Goal: Task Accomplishment & Management: Manage account settings

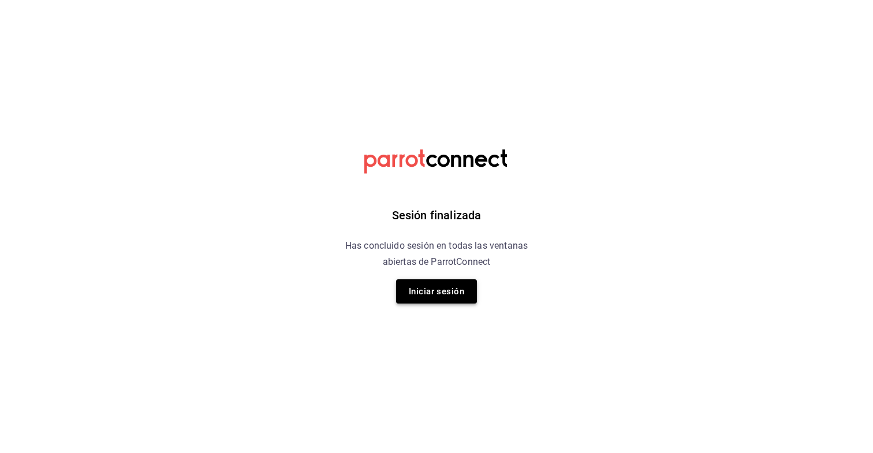
click at [414, 301] on button "Iniciar sesión" at bounding box center [436, 292] width 81 height 24
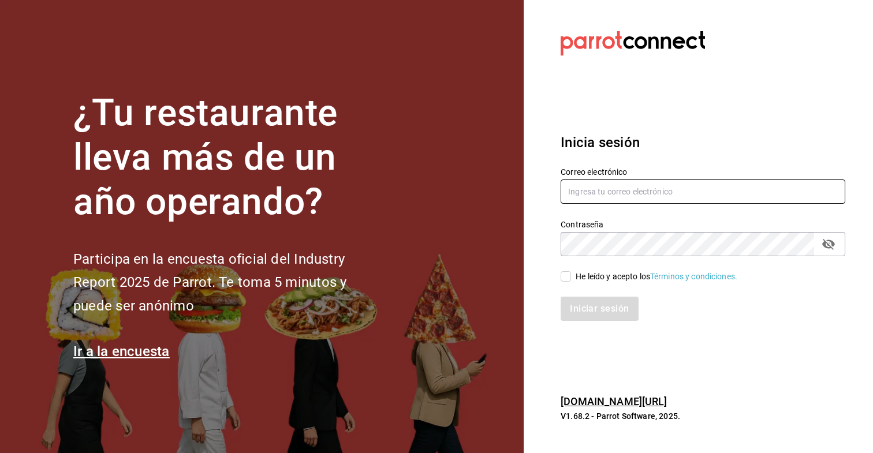
click at [598, 196] on input "text" at bounding box center [703, 192] width 285 height 24
type input "debocaenboca.cdmx@gmail.com"
click at [568, 276] on input "He leído y acepto los Términos y condiciones." at bounding box center [566, 276] width 10 height 10
checkbox input "true"
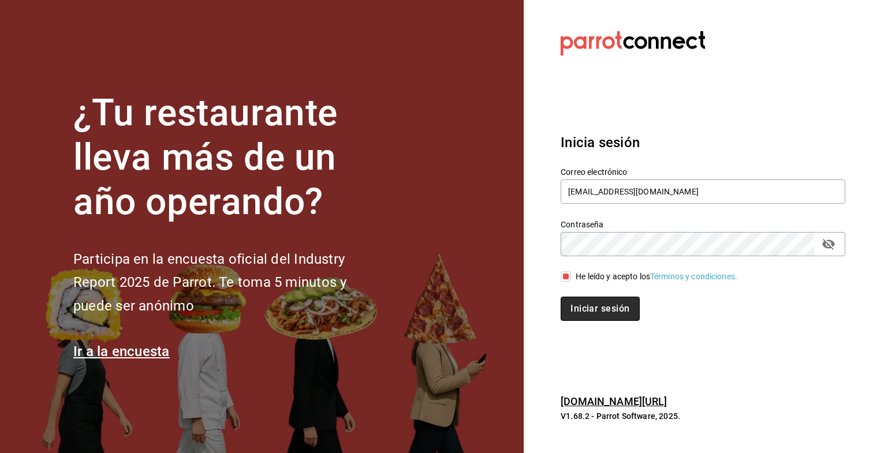
click at [587, 313] on button "Iniciar sesión" at bounding box center [600, 309] width 79 height 24
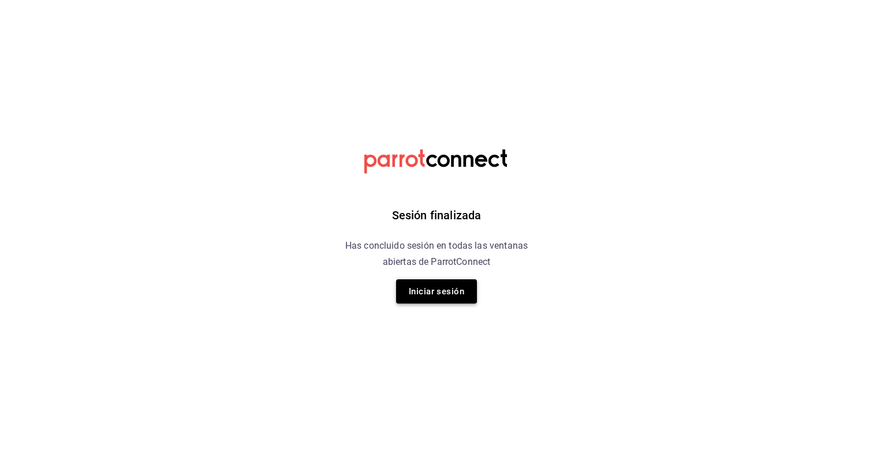
click at [446, 292] on button "Iniciar sesión" at bounding box center [436, 292] width 81 height 24
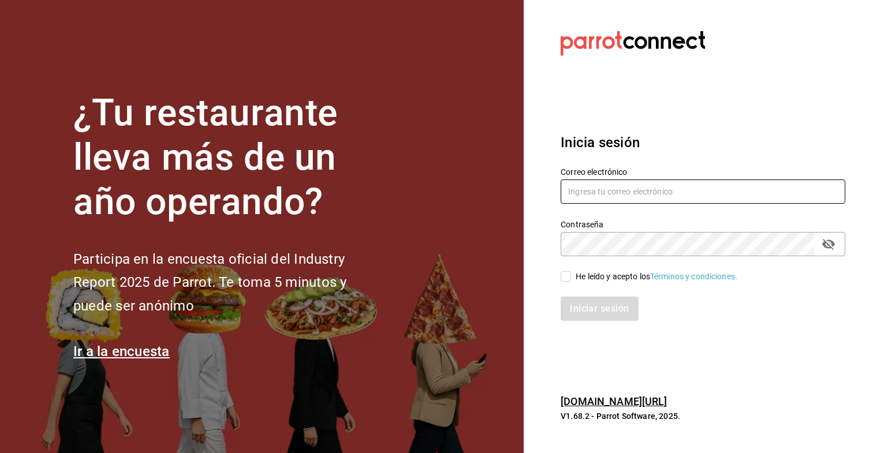
click at [643, 187] on input "text" at bounding box center [703, 192] width 285 height 24
type input "debocaenboca.cdmx@gmail.com"
click at [567, 267] on div "He leído y acepto los Términos y condiciones." at bounding box center [696, 269] width 299 height 27
click at [567, 275] on input "He leído y acepto los Términos y condiciones." at bounding box center [566, 276] width 10 height 10
checkbox input "true"
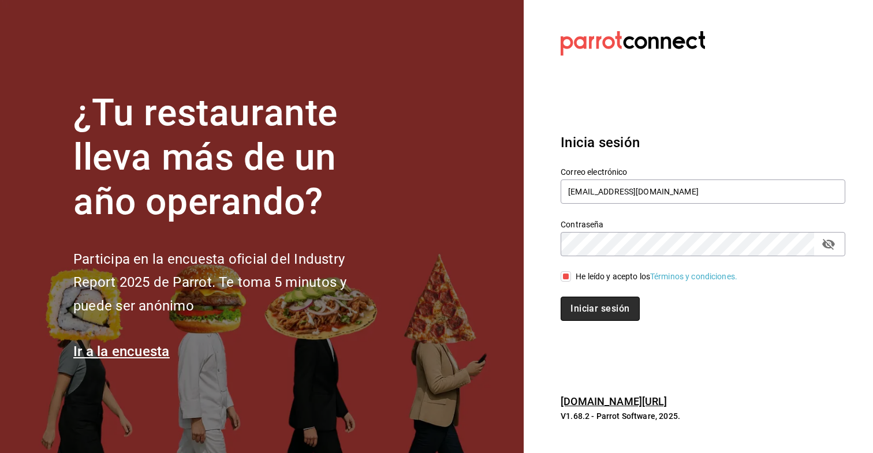
click at [575, 300] on button "Iniciar sesión" at bounding box center [600, 309] width 79 height 24
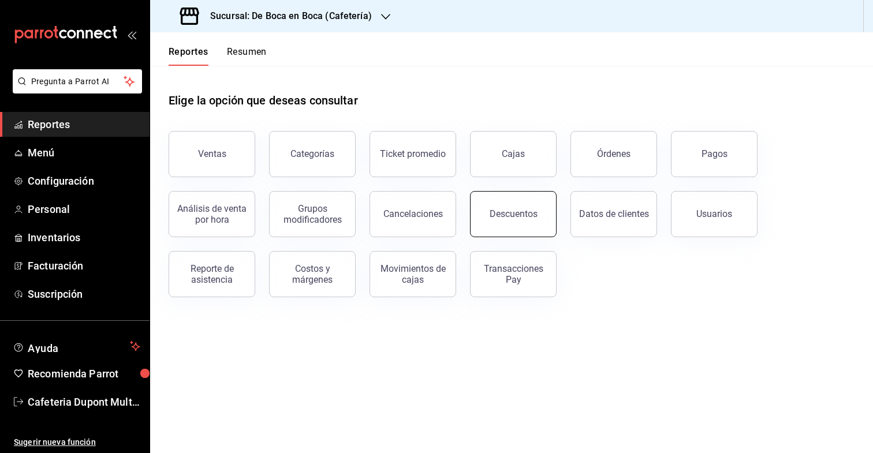
click at [481, 203] on button "Descuentos" at bounding box center [513, 214] width 87 height 46
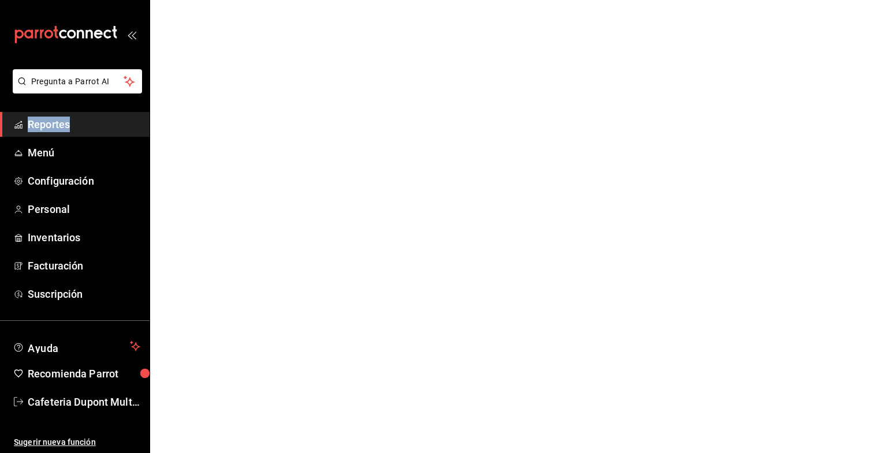
click at [481, 0] on html "Pregunta a Parrot AI Reportes Menú Configuración Personal Inventarios Facturaci…" at bounding box center [436, 0] width 873 height 0
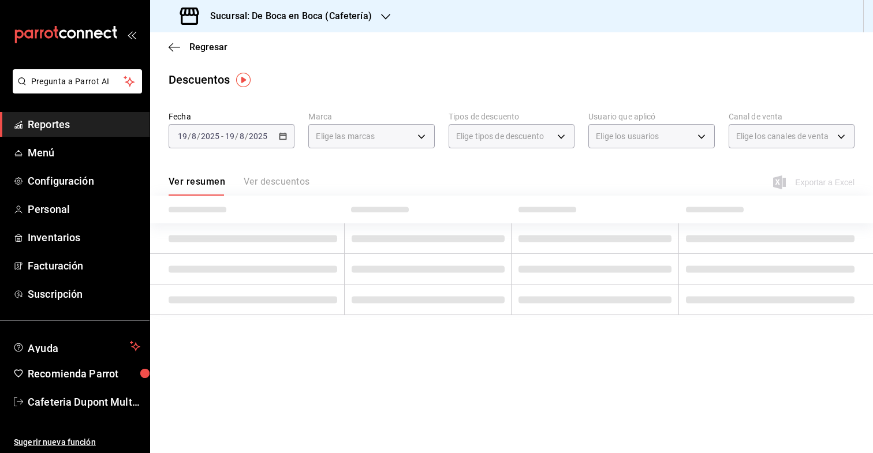
click at [377, 12] on div "Sucursal: De Boca en Boca (Cafetería)" at bounding box center [277, 16] width 236 height 32
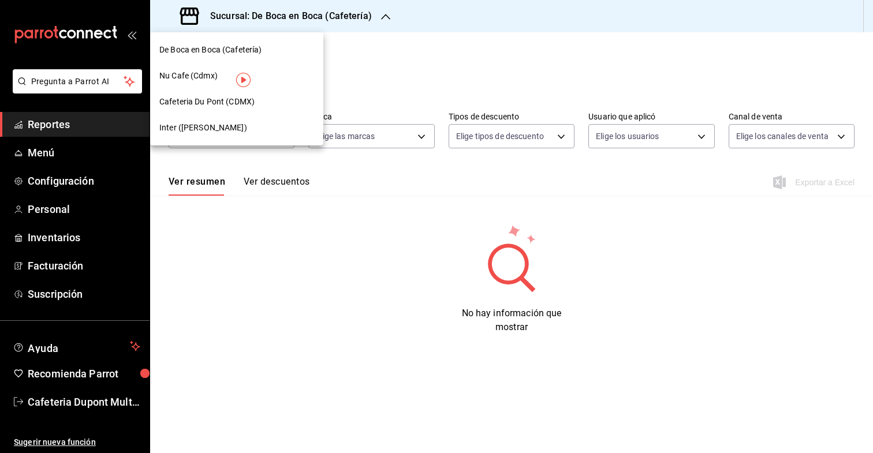
click at [210, 123] on span "Inter (Polanco)" at bounding box center [203, 128] width 88 height 12
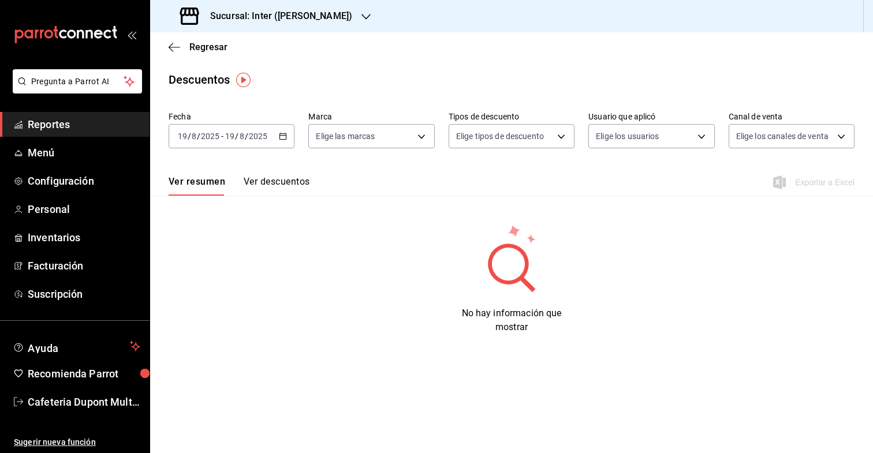
click at [297, 176] on button "Ver descuentos" at bounding box center [277, 186] width 66 height 20
click at [214, 177] on button "Ver resumen" at bounding box center [196, 186] width 54 height 20
click at [203, 38] on div "Regresar" at bounding box center [511, 46] width 723 height 29
click at [198, 51] on span "Regresar" at bounding box center [208, 47] width 38 height 11
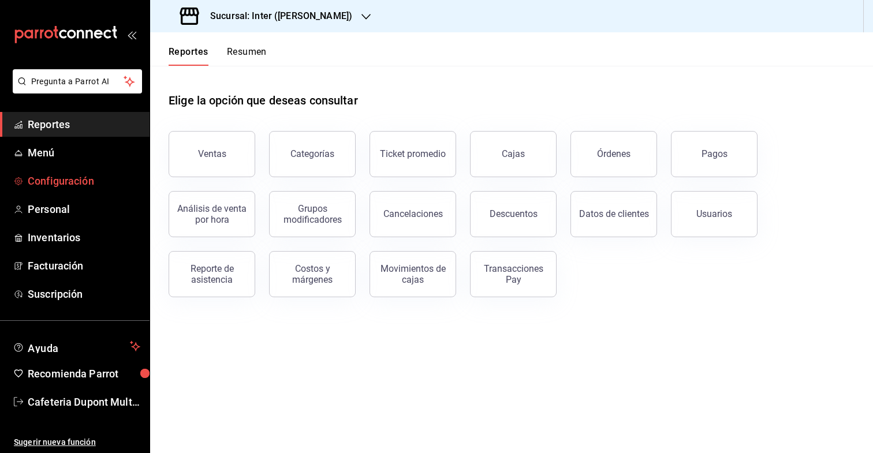
click at [113, 176] on span "Configuración" at bounding box center [84, 181] width 113 height 16
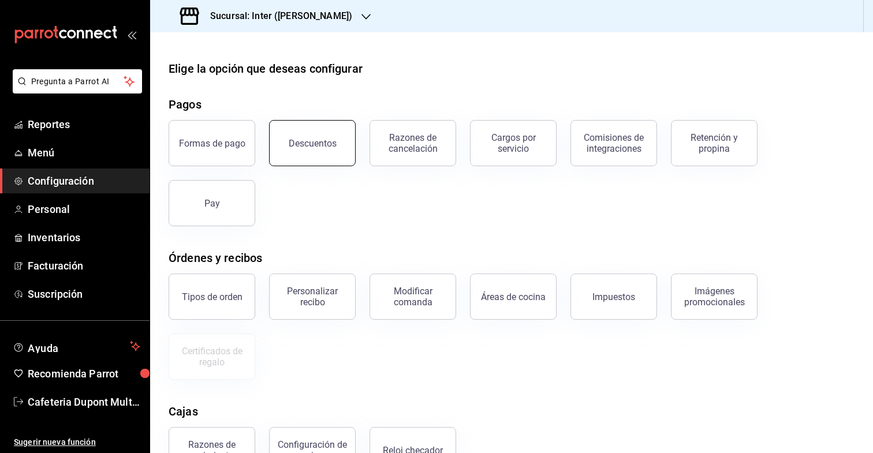
click at [348, 134] on button "Descuentos" at bounding box center [312, 143] width 87 height 46
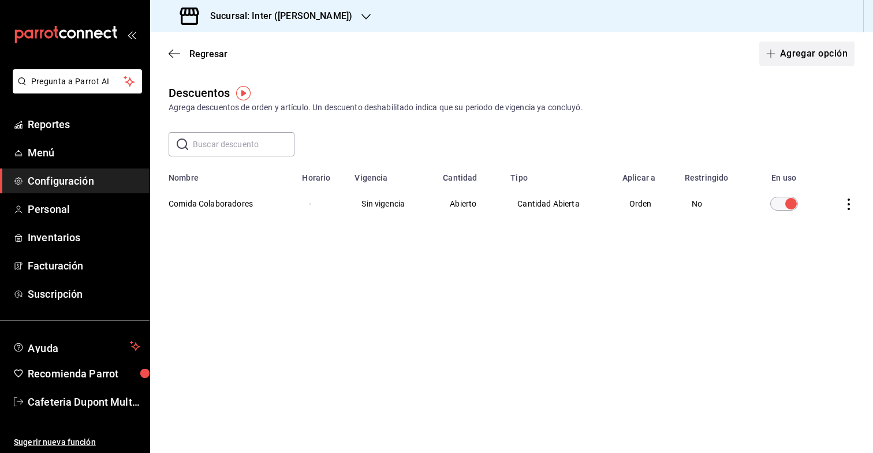
click at [780, 44] on button "Agregar opción" at bounding box center [806, 54] width 95 height 24
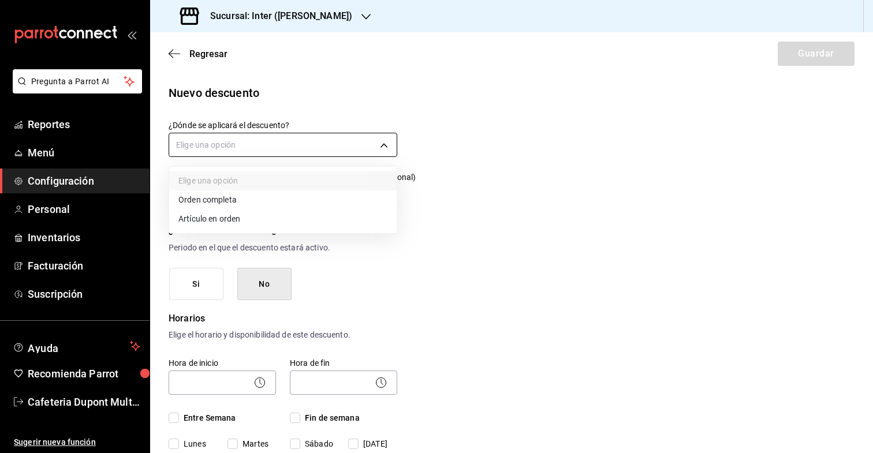
click at [347, 141] on body "Pregunta a Parrot AI Reportes Menú Configuración Personal Inventarios Facturaci…" at bounding box center [436, 226] width 873 height 453
click at [300, 222] on li "Artículo en orden" at bounding box center [283, 219] width 228 height 19
type input "ORDER_ITEM"
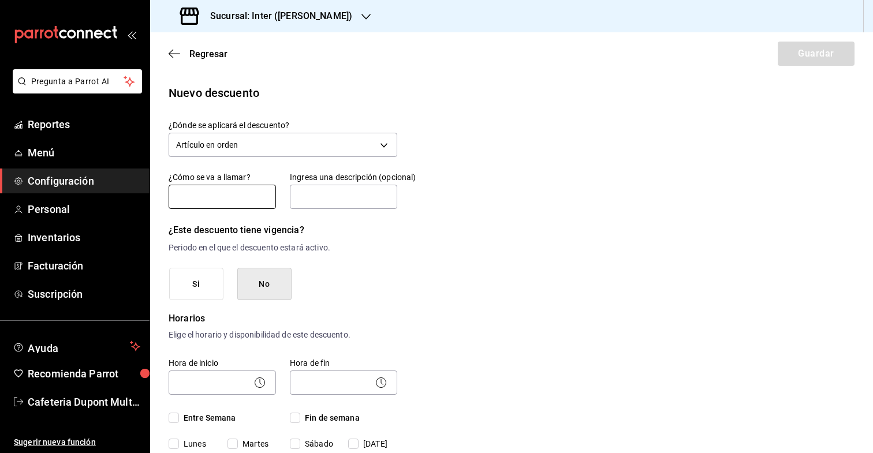
click at [244, 195] on input "text" at bounding box center [222, 197] width 107 height 24
type input "trae tu thermo"
click at [314, 201] on input "text" at bounding box center [343, 197] width 107 height 24
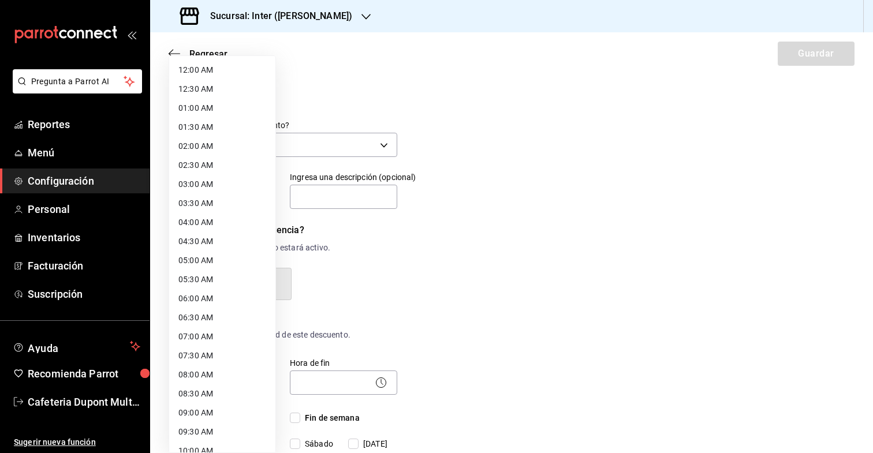
click at [230, 375] on body "Pregunta a Parrot AI Reportes Menú Configuración Personal Inventarios Facturaci…" at bounding box center [436, 226] width 873 height 453
click at [218, 222] on li "04:00 AM" at bounding box center [222, 222] width 106 height 19
type input "04:00"
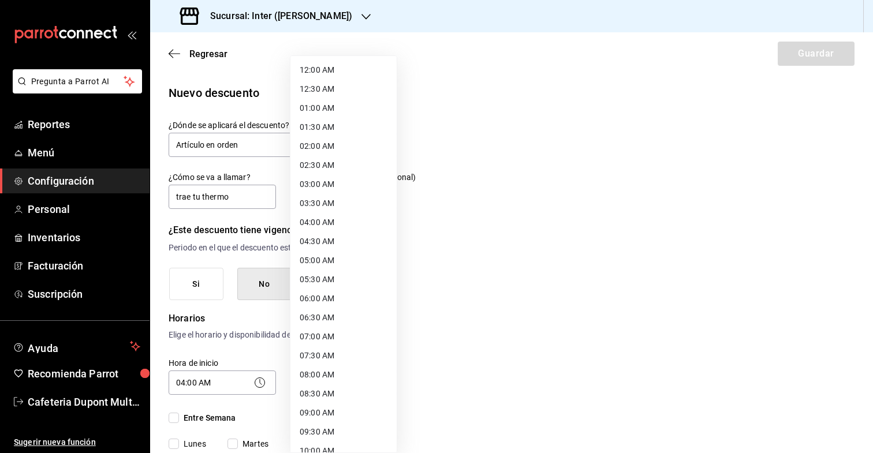
click at [338, 382] on body "Pregunta a Parrot AI Reportes Menú Configuración Personal Inventarios Facturaci…" at bounding box center [436, 226] width 873 height 453
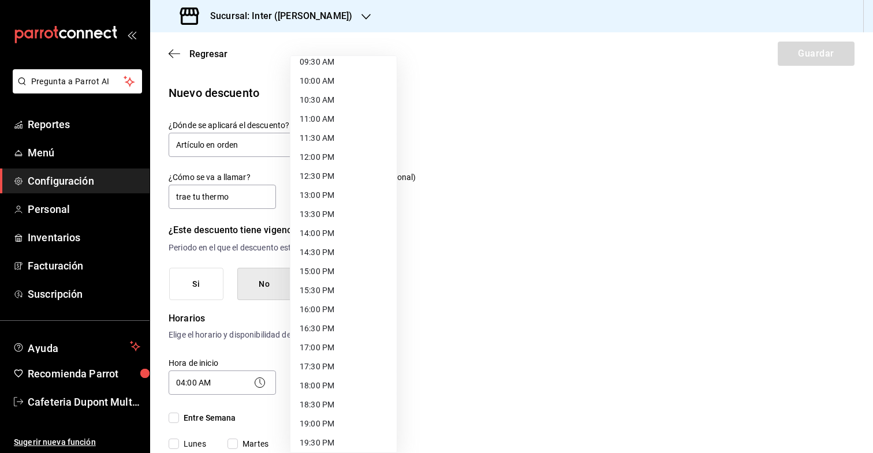
scroll to position [546, 0]
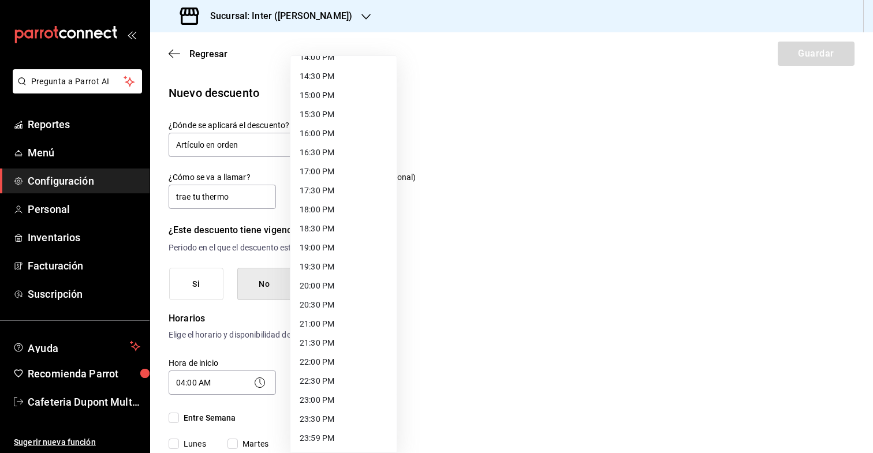
click at [332, 434] on li "23:59 PM" at bounding box center [343, 438] width 106 height 19
type input "23:59"
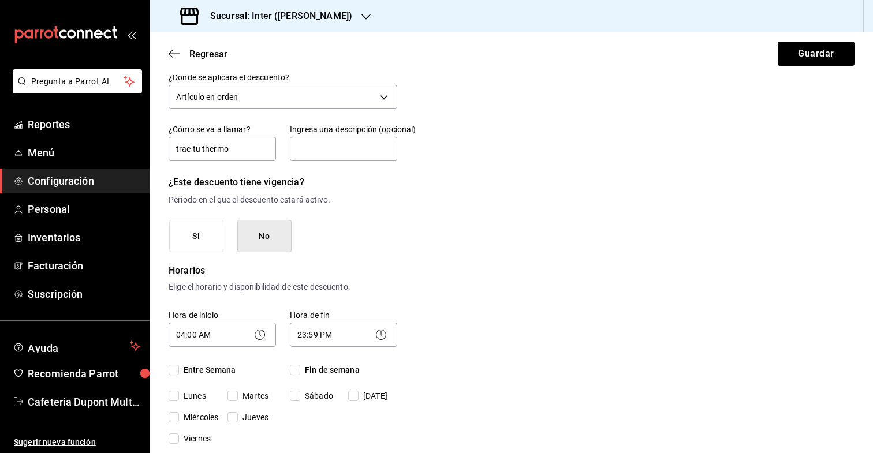
scroll to position [0, 0]
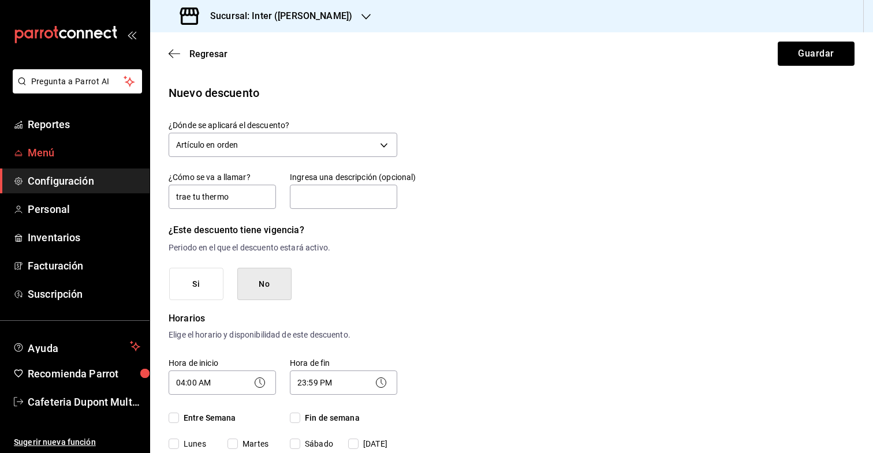
click at [72, 144] on link "Menú" at bounding box center [75, 152] width 150 height 25
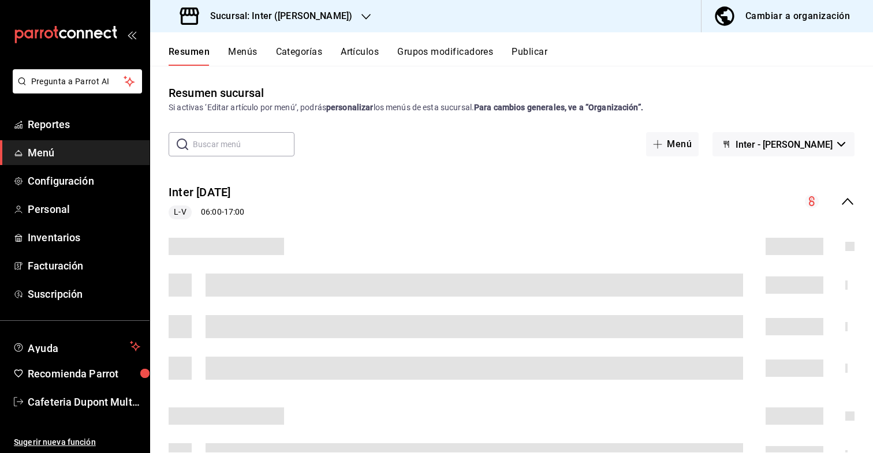
click at [369, 54] on button "Artículos" at bounding box center [360, 56] width 38 height 20
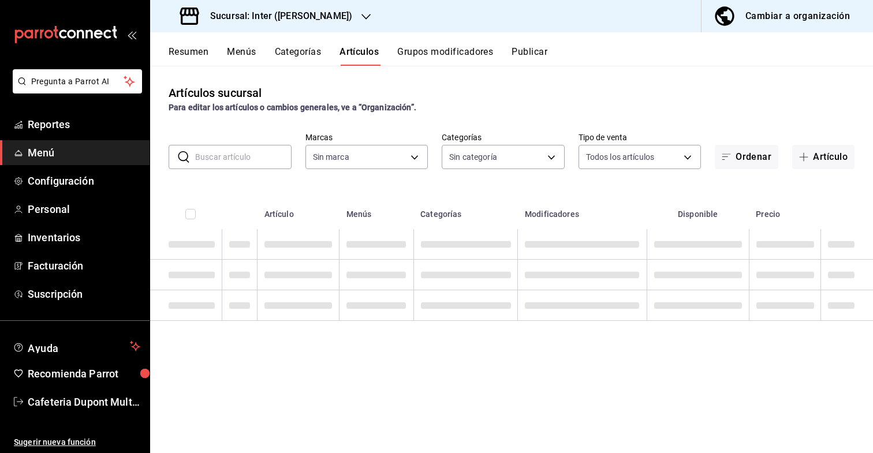
type input "a22f98e6-325f-4293-924e-6fed97b22470"
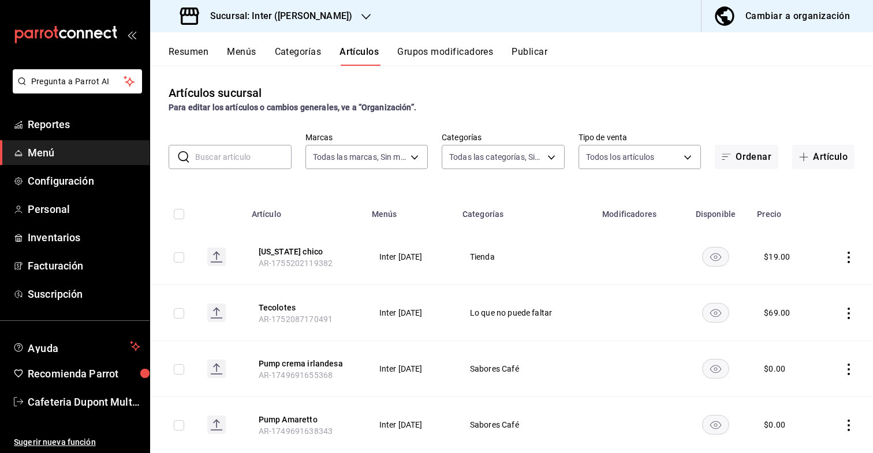
type input "2922a158-f656-4101-8466-3f57c430872e,7807658e-ca24-4cfa-a130-a47bcfe9514e,fe6c0…"
click at [821, 161] on button "Artículo" at bounding box center [823, 157] width 62 height 24
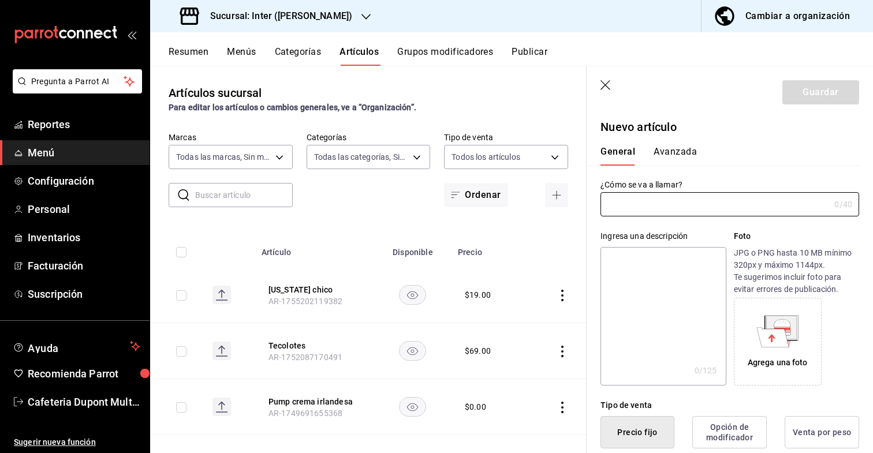
click at [478, 51] on button "Grupos modificadores" at bounding box center [445, 56] width 96 height 20
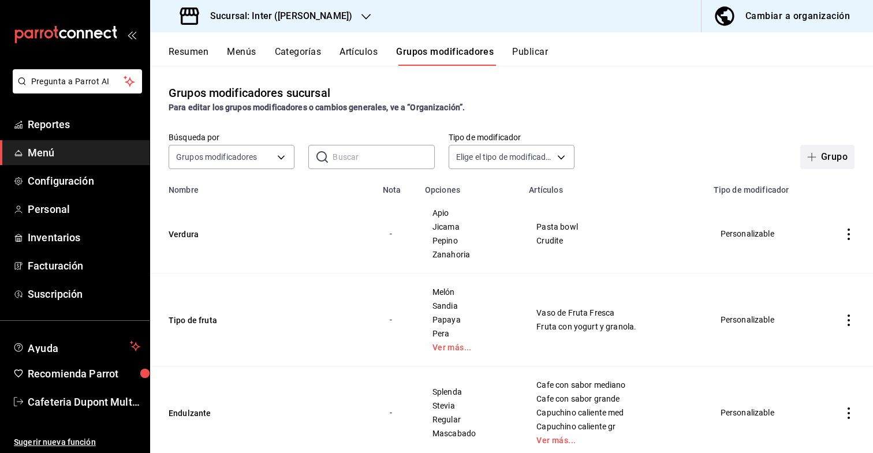
click at [813, 162] on button "Grupo" at bounding box center [827, 157] width 54 height 24
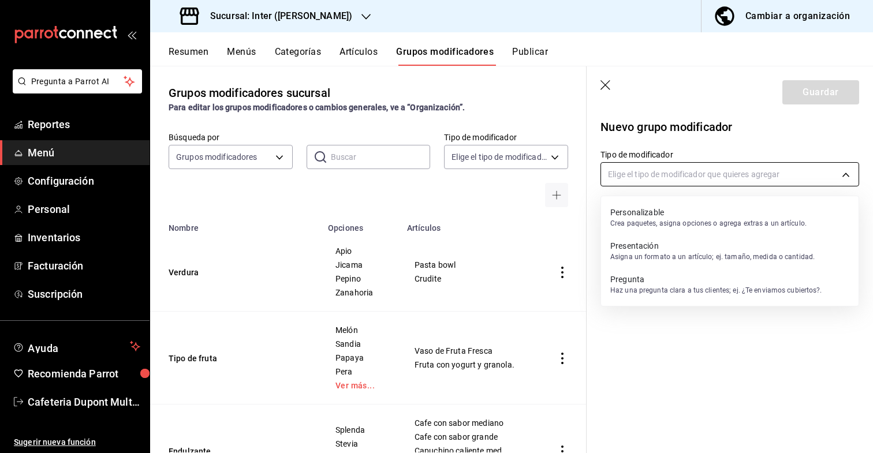
click at [662, 165] on body "Pregunta a Parrot AI Reportes Menú Configuración Personal Inventarios Facturaci…" at bounding box center [436, 226] width 873 height 453
click at [694, 222] on p "Crea paquetes, asigna opciones o agrega extras a un artículo." at bounding box center [708, 223] width 196 height 10
type input "CUSTOMIZABLE"
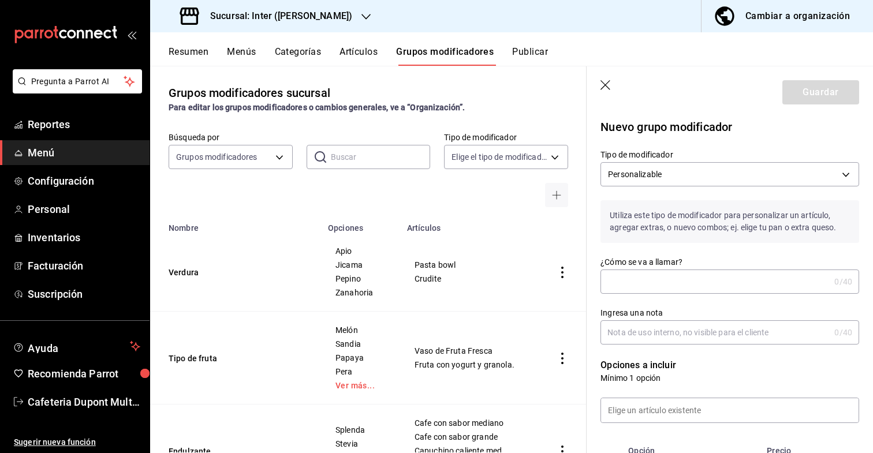
click at [705, 289] on input "¿Cómo se va a llamar?" at bounding box center [715, 281] width 229 height 23
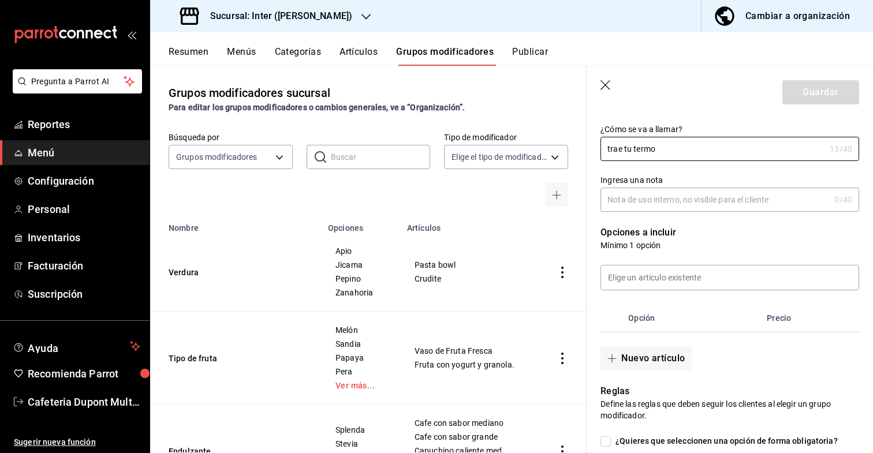
scroll to position [138, 0]
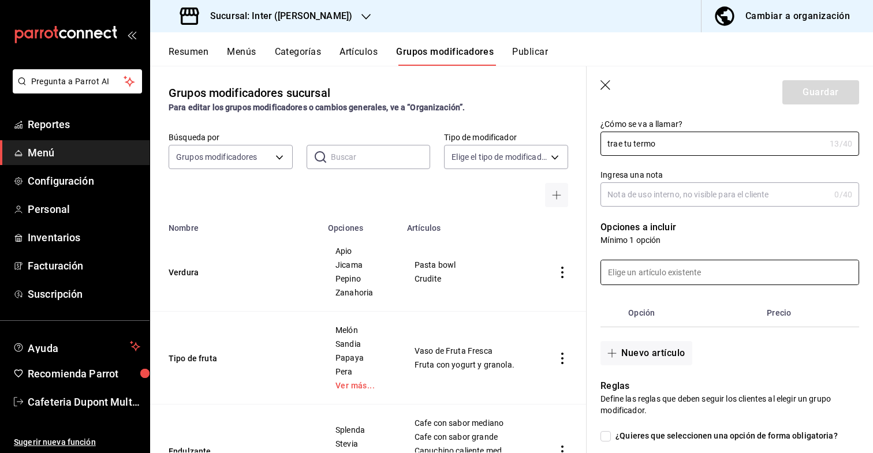
type input "trae tu termo"
click at [683, 271] on input at bounding box center [730, 272] width 258 height 24
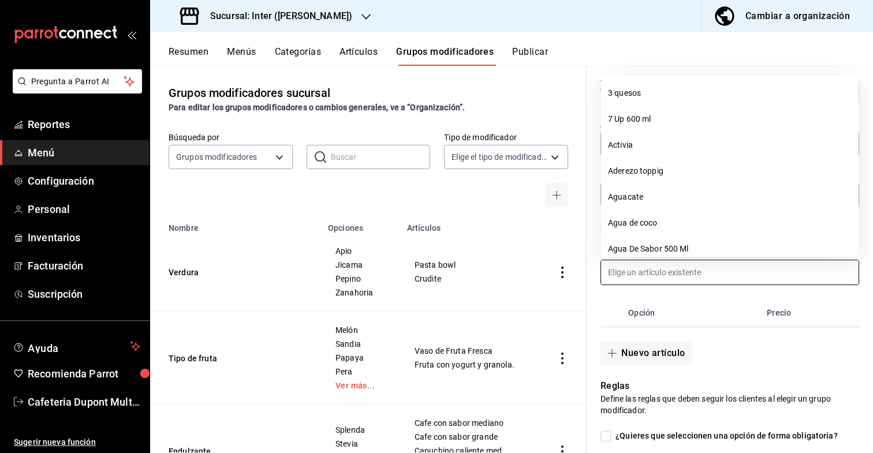
click at [692, 310] on th "Opción" at bounding box center [693, 313] width 139 height 28
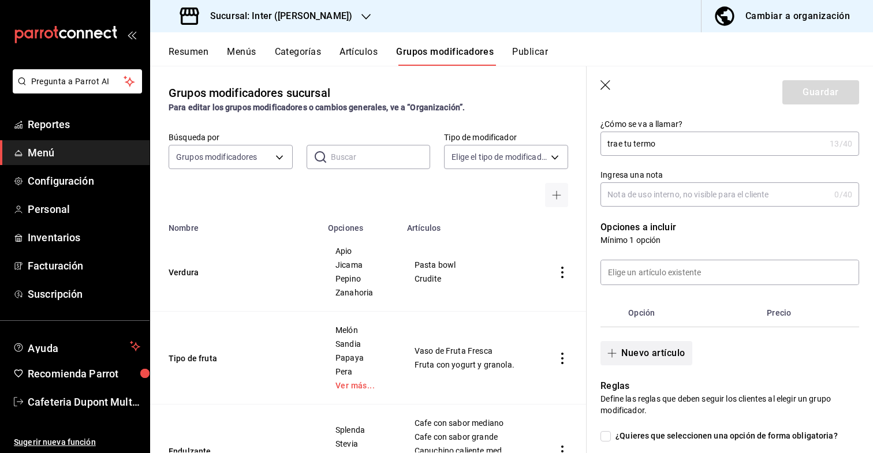
click at [672, 347] on button "Nuevo artículo" at bounding box center [646, 353] width 91 height 24
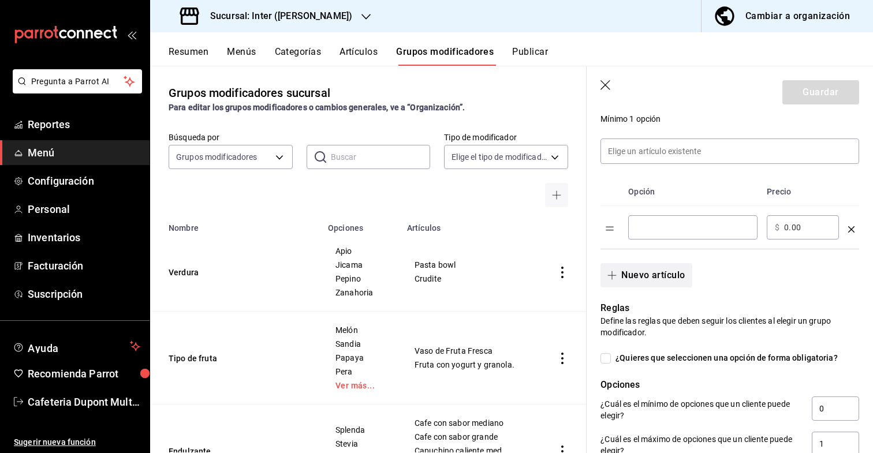
scroll to position [261, 0]
click at [790, 226] on input "0.00" at bounding box center [807, 226] width 47 height 12
type input "5.00"
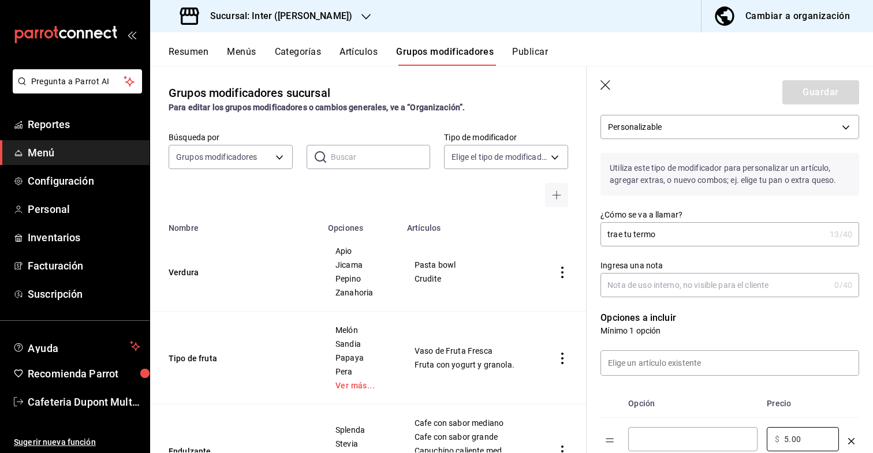
scroll to position [0, 0]
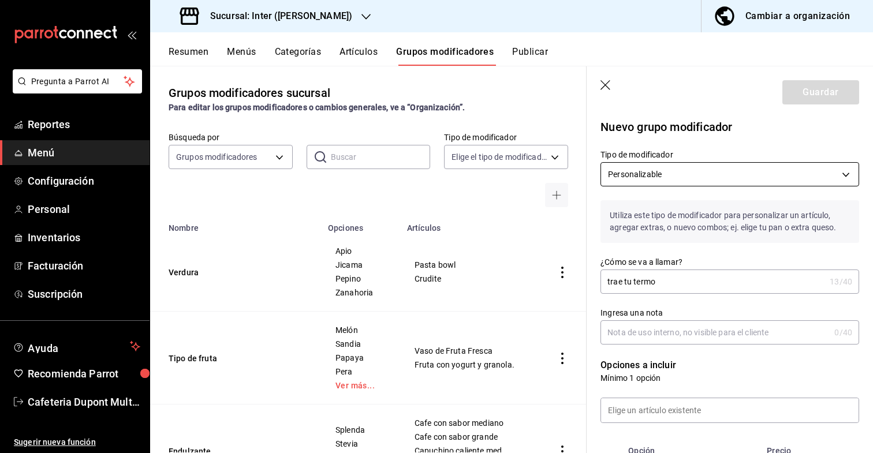
type input "5.00"
click at [672, 173] on body "Pregunta a Parrot AI Reportes Menú Configuración Personal Inventarios Facturaci…" at bounding box center [436, 226] width 873 height 453
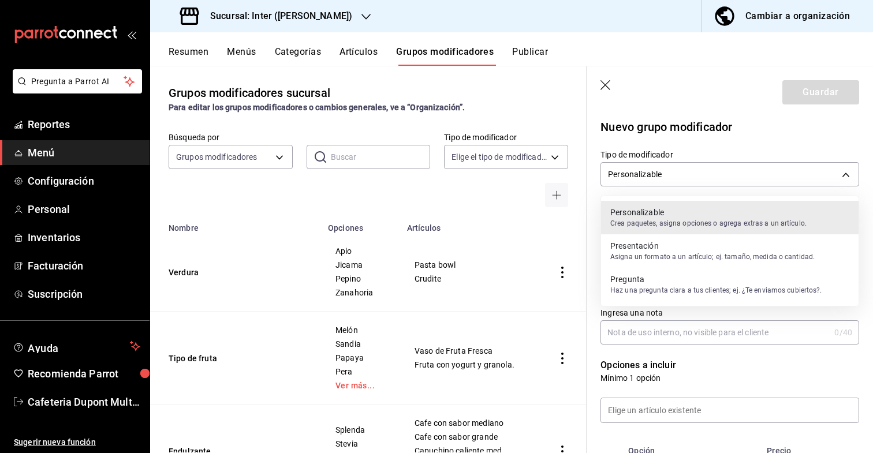
click at [672, 240] on p "Presentación" at bounding box center [712, 246] width 204 height 12
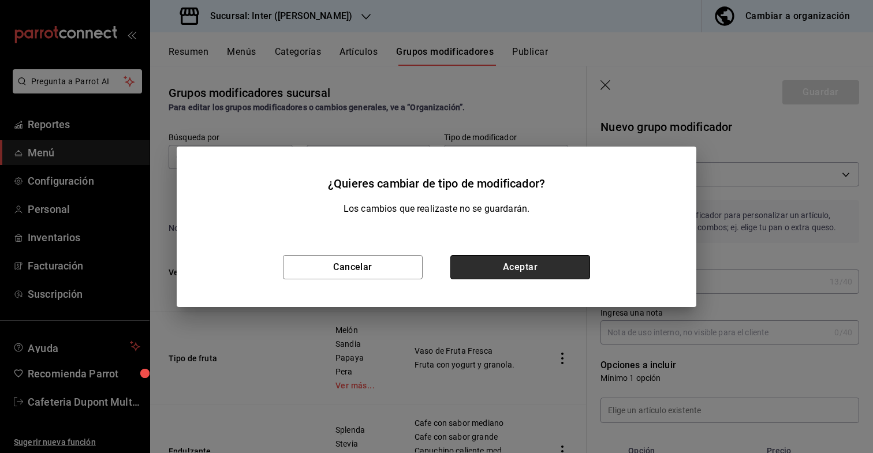
click at [484, 267] on button "Aceptar" at bounding box center [520, 267] width 140 height 24
type input "PRESENTATION"
checkbox input "true"
type input "1"
type input "1755631677081"
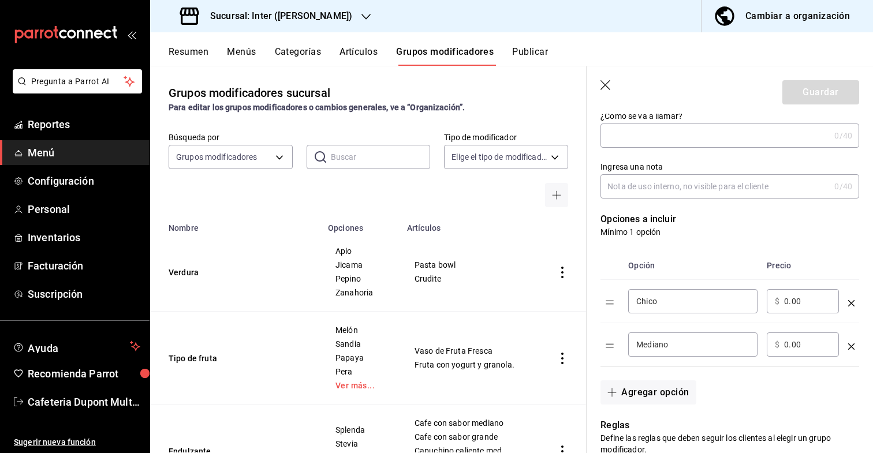
scroll to position [155, 0]
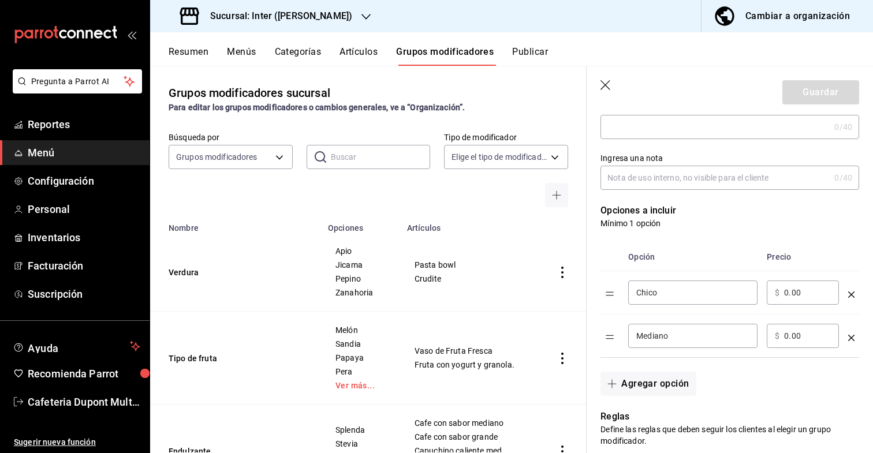
click at [794, 287] on input "0.00" at bounding box center [807, 293] width 47 height 12
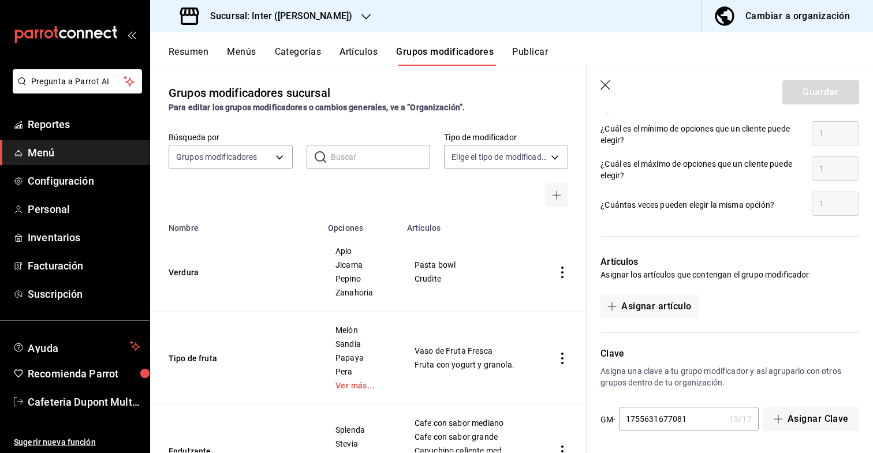
scroll to position [0, 0]
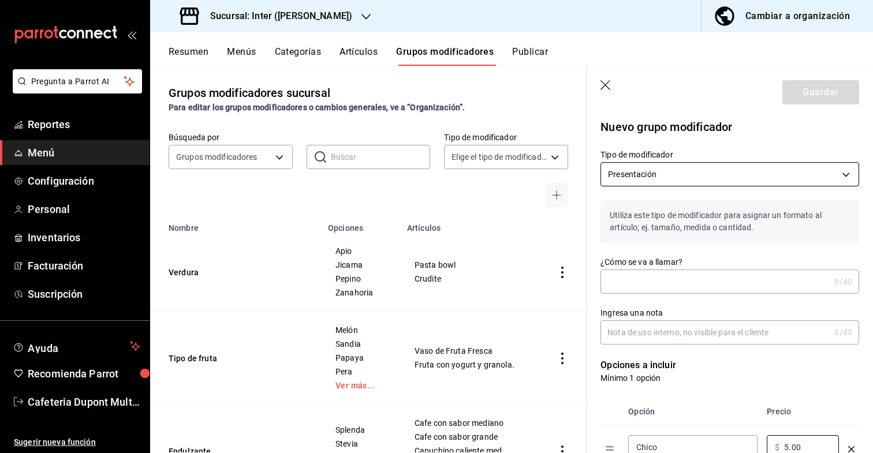
type input "5.00"
click at [722, 181] on body "Pregunta a Parrot AI Reportes Menú Configuración Personal Inventarios Facturaci…" at bounding box center [436, 226] width 873 height 453
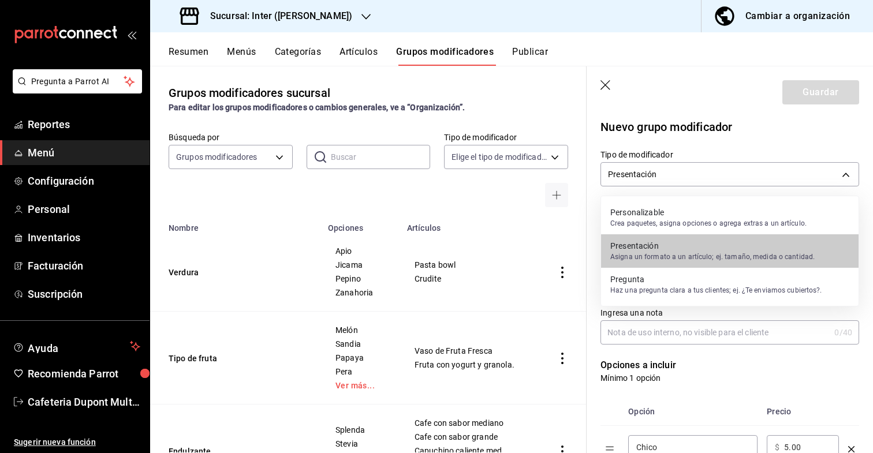
click at [703, 284] on p "Pregunta" at bounding box center [716, 280] width 212 height 12
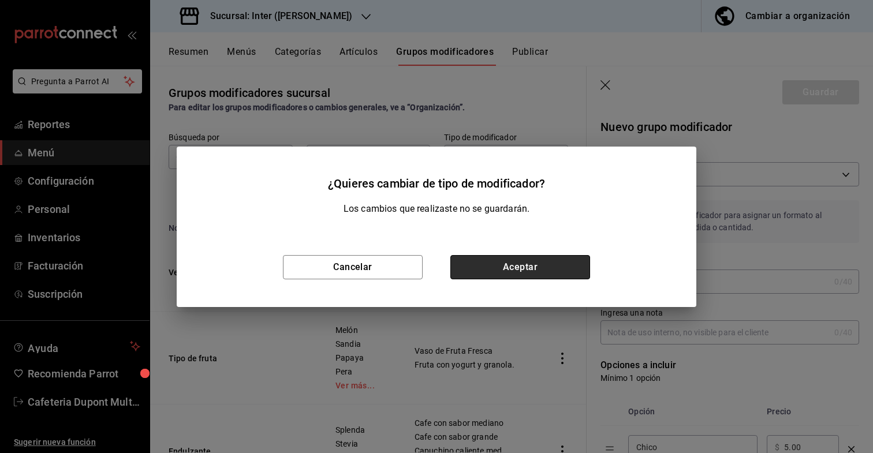
click at [526, 260] on button "Aceptar" at bounding box center [520, 267] width 140 height 24
type input "QUESTION"
type input "1755631687265"
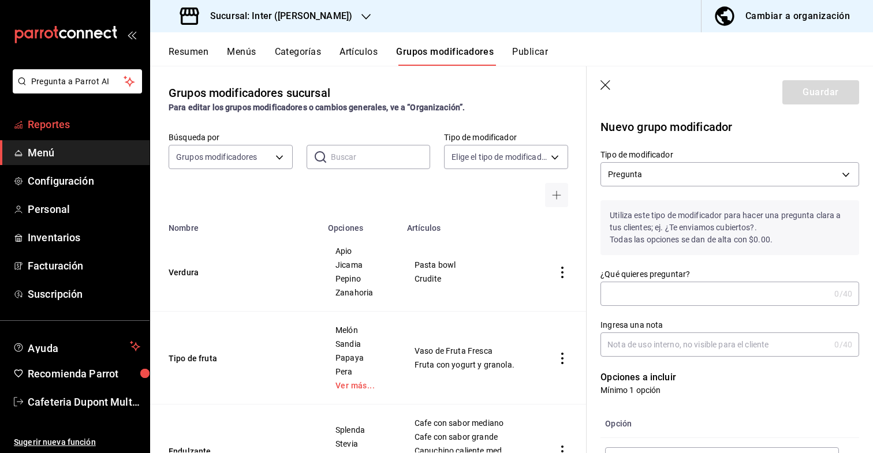
click at [93, 131] on span "Reportes" at bounding box center [84, 125] width 113 height 16
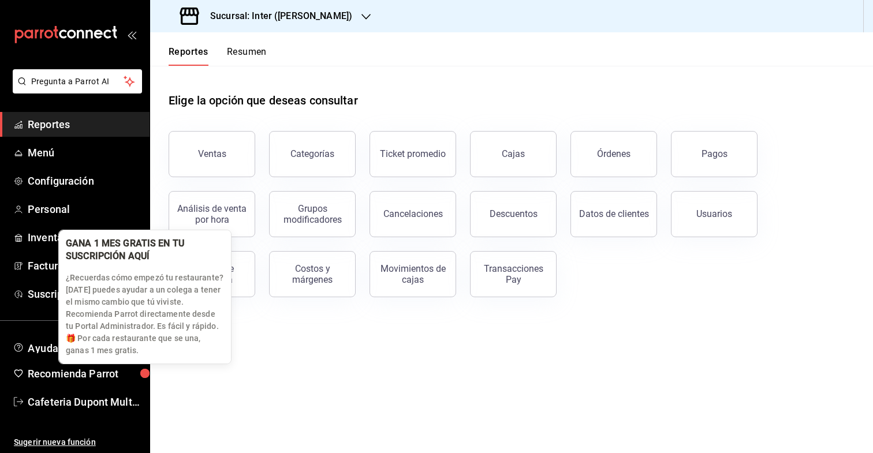
click at [146, 376] on div "button" at bounding box center [145, 374] width 24 height 24
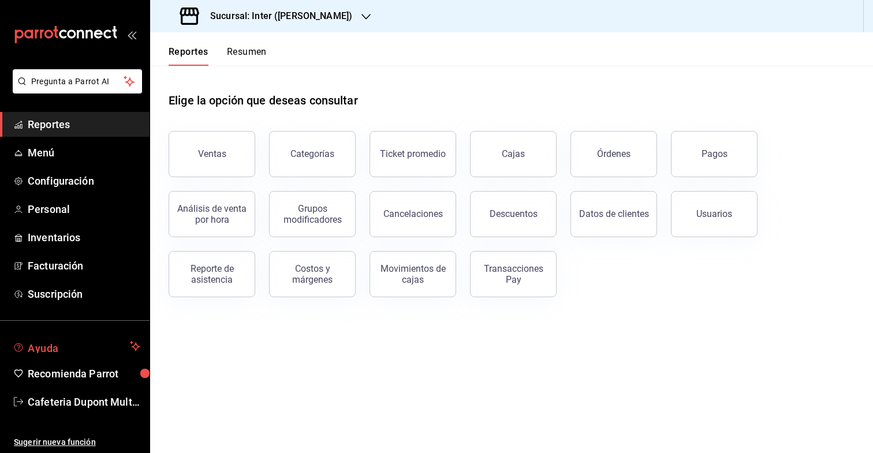
click at [137, 344] on icon "mailbox folders" at bounding box center [135, 347] width 10 height 14
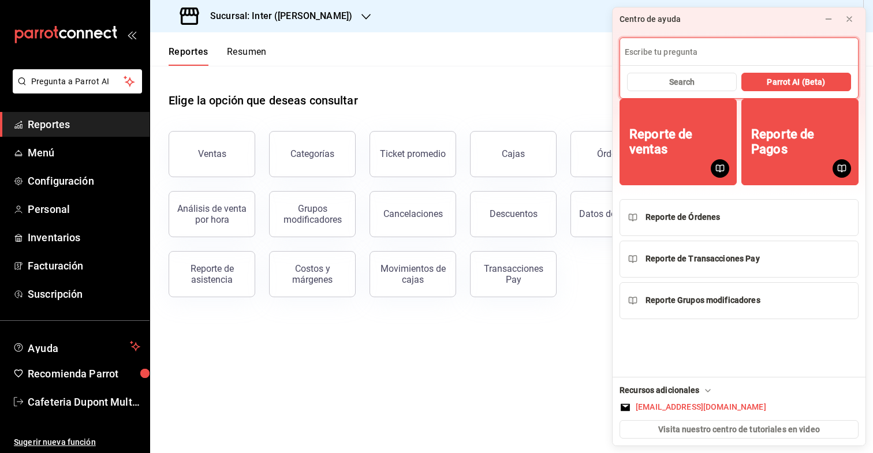
click at [679, 53] on input at bounding box center [739, 52] width 238 height 28
type input "agregar descuento a un producto"
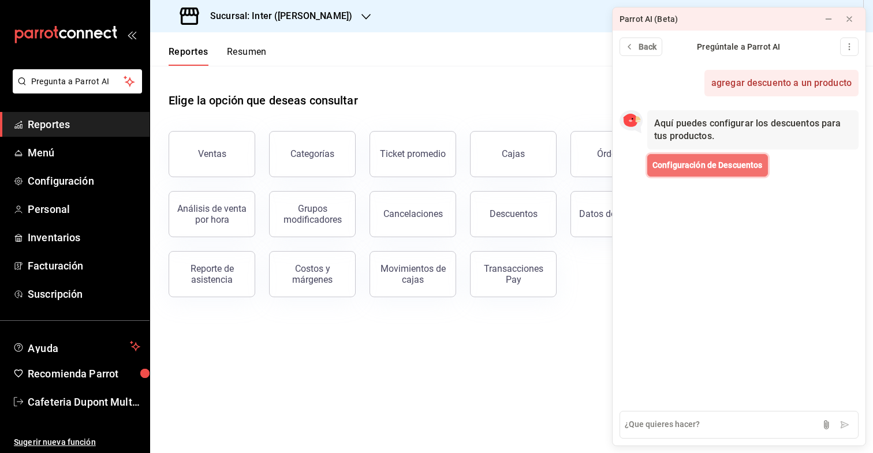
click at [711, 167] on span "Configuración de Descuentos" at bounding box center [708, 165] width 110 height 12
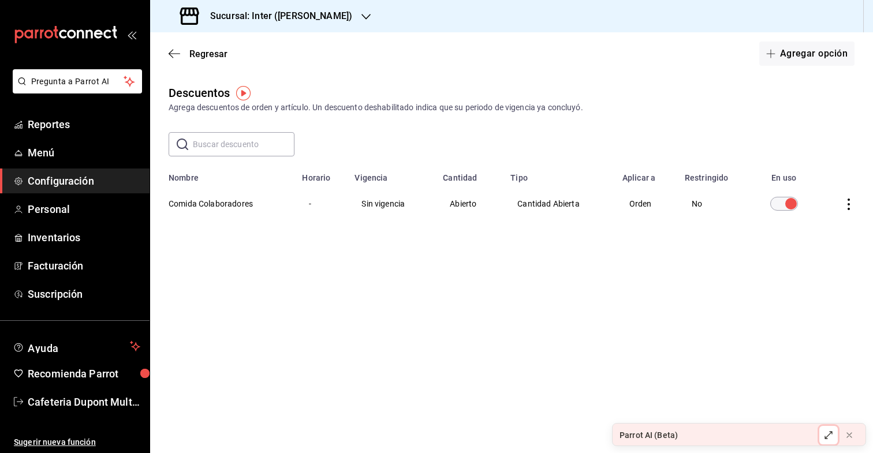
click at [830, 431] on icon at bounding box center [828, 435] width 9 height 9
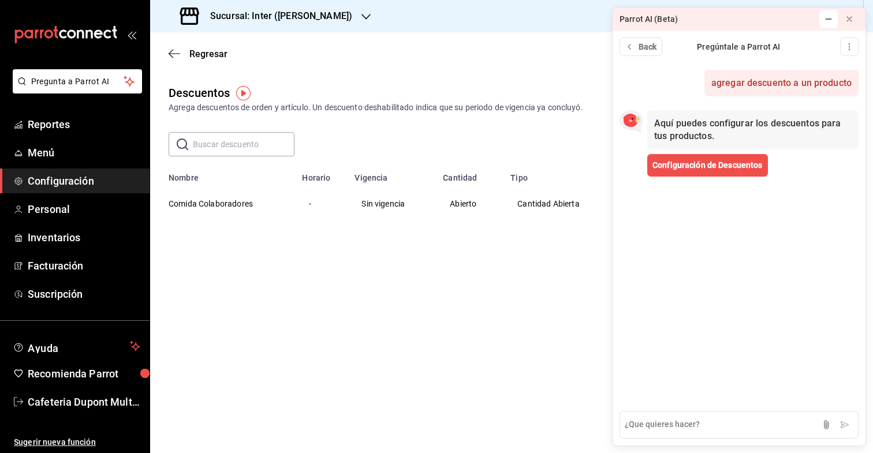
click at [506, 315] on main "Regresar Agregar opción Descuentos Agrega descuentos de orden y artículo. Un de…" at bounding box center [511, 242] width 723 height 421
click at [832, 18] on icon at bounding box center [828, 18] width 9 height 9
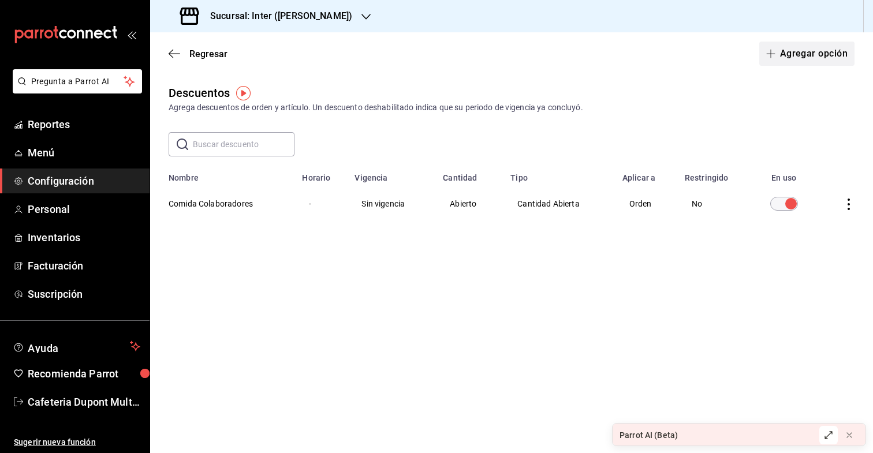
click at [789, 61] on button "Agregar opción" at bounding box center [806, 54] width 95 height 24
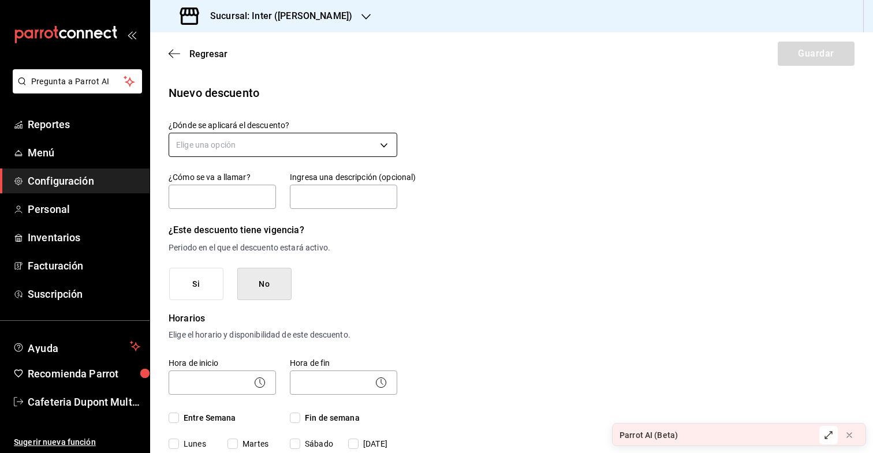
click at [376, 149] on body "Pregunta a Parrot AI Reportes Menú Configuración Personal Inventarios Facturaci…" at bounding box center [436, 226] width 873 height 453
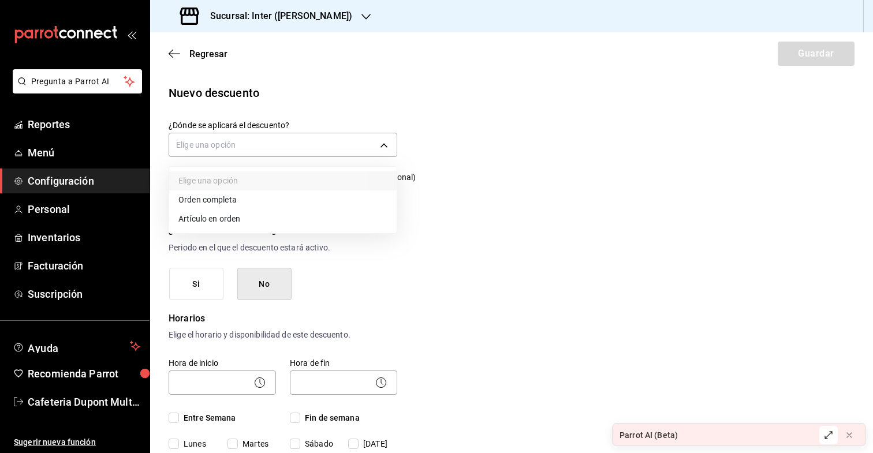
click at [337, 218] on li "Artículo en orden" at bounding box center [283, 219] width 228 height 19
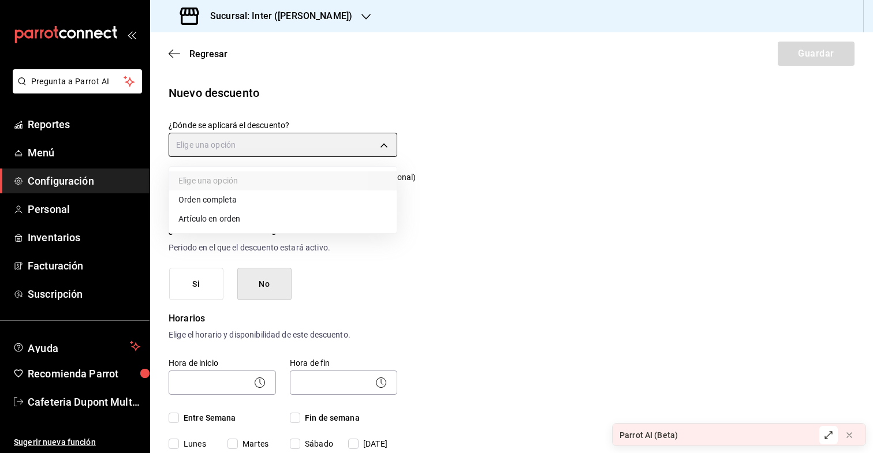
type input "ORDER_ITEM"
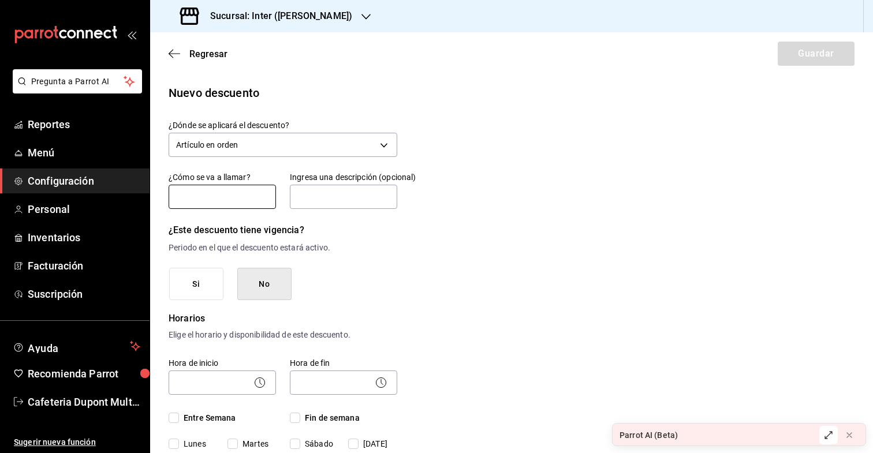
click at [252, 193] on input "text" at bounding box center [222, 197] width 107 height 24
type input "trae tu thermo"
click at [333, 193] on input "text" at bounding box center [343, 197] width 107 height 24
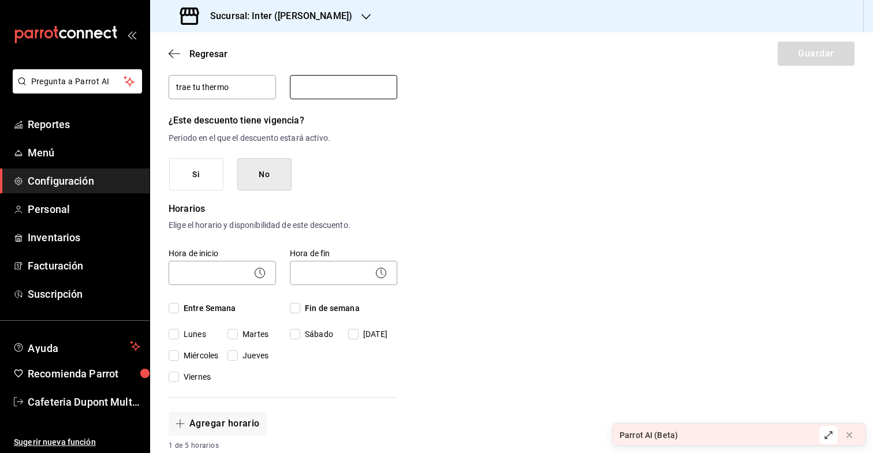
scroll to position [114, 0]
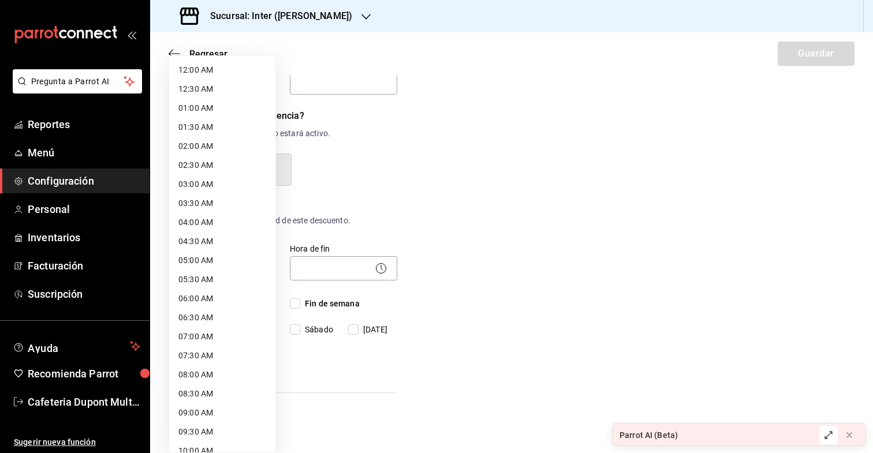
click at [210, 274] on body "Pregunta a Parrot AI Reportes Menú Configuración Personal Inventarios Facturaci…" at bounding box center [436, 226] width 873 height 453
click at [210, 259] on li "05:00 AM" at bounding box center [222, 260] width 106 height 19
type input "05:00"
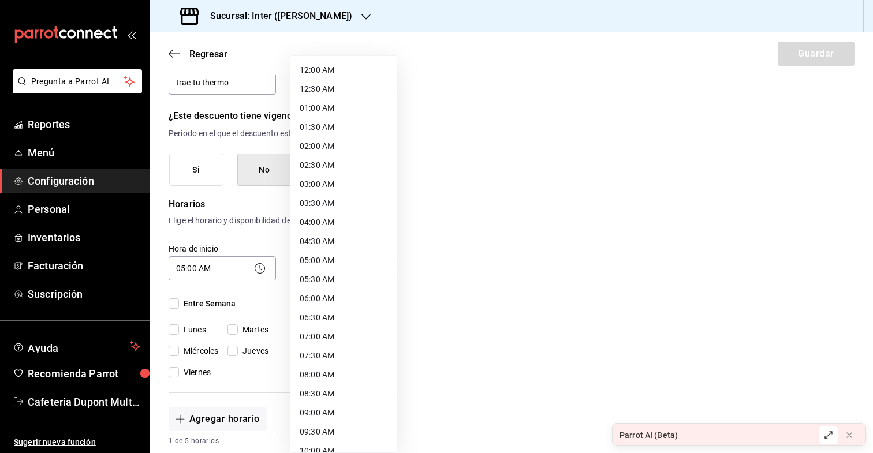
click at [346, 276] on body "Pregunta a Parrot AI Reportes Menú Configuración Personal Inventarios Facturaci…" at bounding box center [436, 226] width 873 height 453
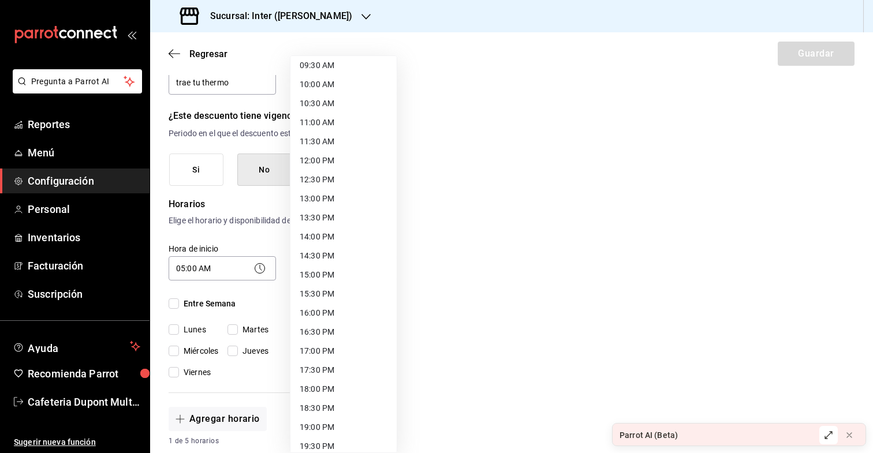
scroll to position [546, 0]
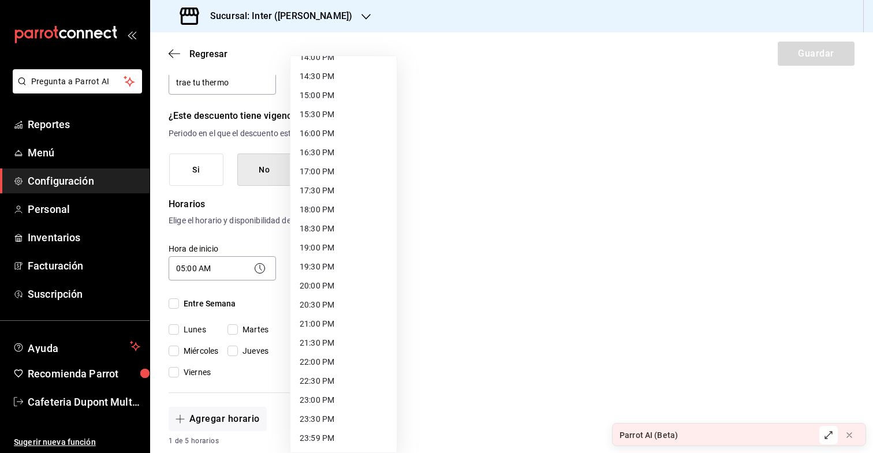
click at [349, 387] on li "22:30 PM" at bounding box center [343, 381] width 106 height 19
type input "22:30"
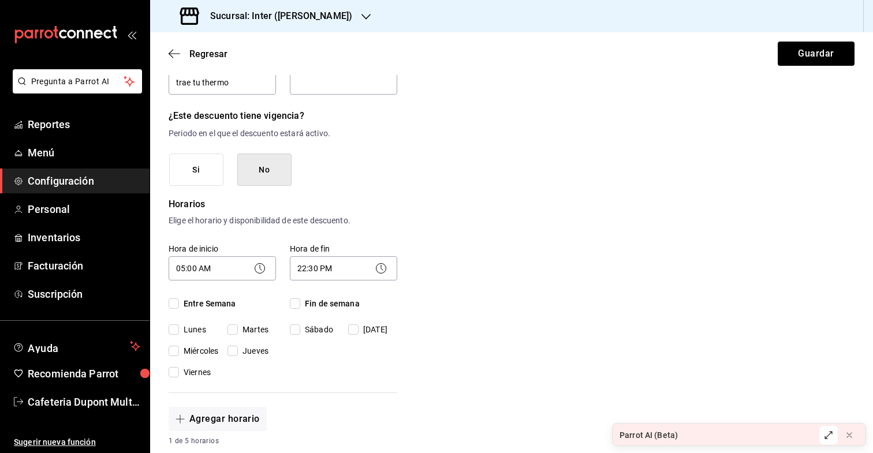
click at [176, 303] on input "Entre Semana" at bounding box center [174, 304] width 10 height 10
checkbox input "true"
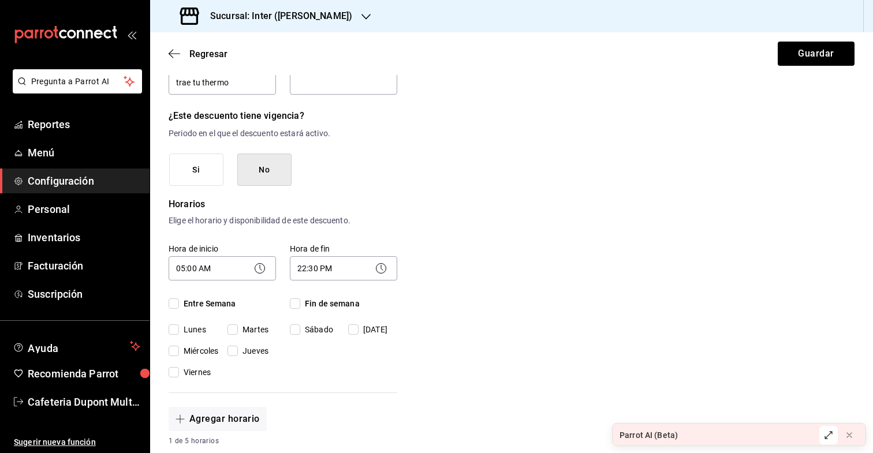
checkbox input "true"
click at [297, 303] on input "Fin de semana" at bounding box center [295, 304] width 10 height 10
checkbox input "true"
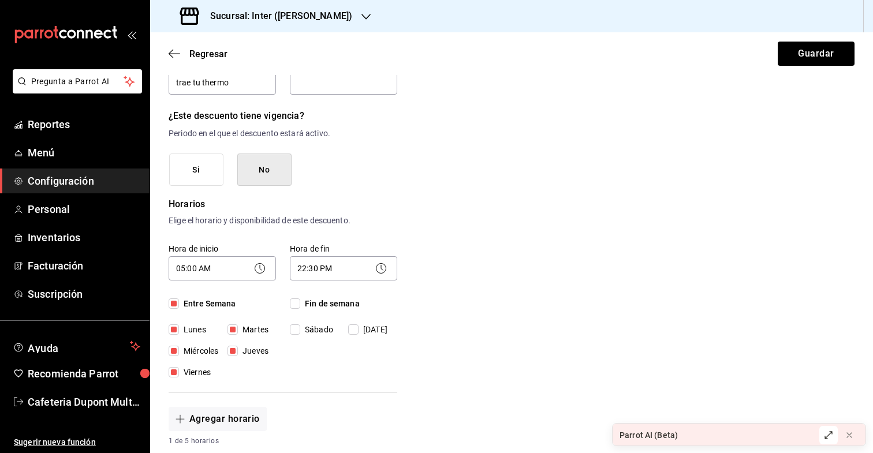
checkbox input "true"
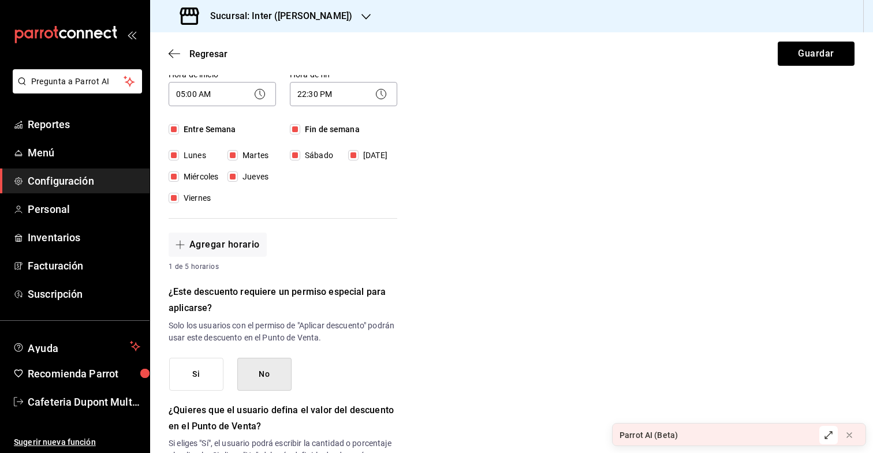
scroll to position [288, 0]
click at [273, 383] on button "No" at bounding box center [264, 375] width 54 height 33
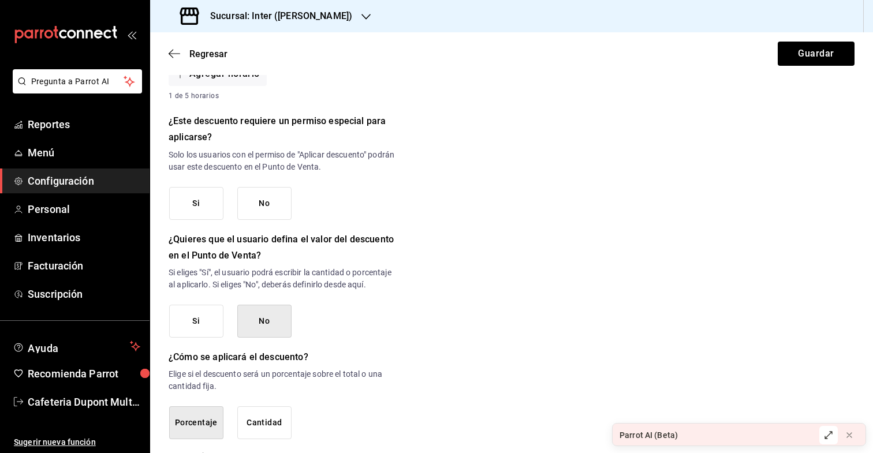
scroll to position [476, 0]
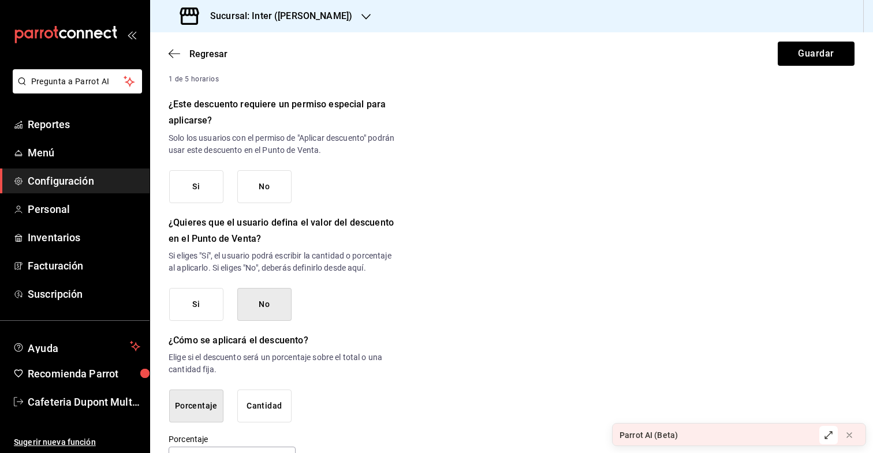
click at [259, 180] on button "No" at bounding box center [264, 186] width 54 height 33
click at [256, 307] on button "No" at bounding box center [264, 304] width 54 height 33
click at [256, 307] on button "No" at bounding box center [264, 305] width 54 height 33
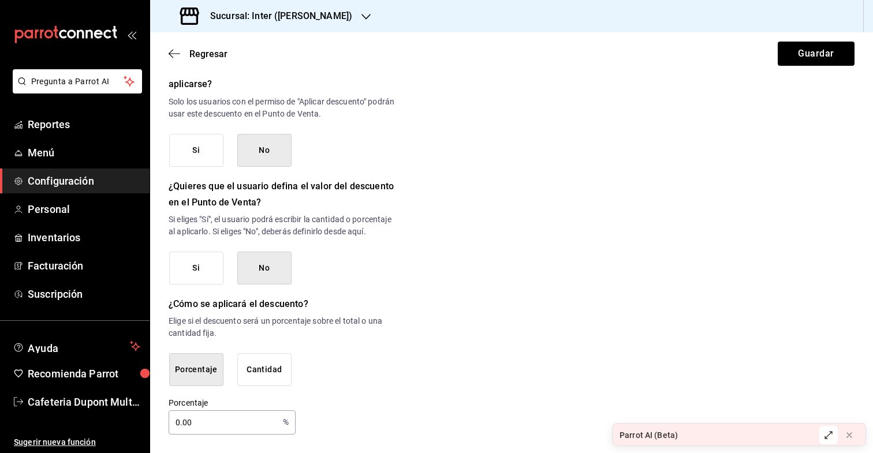
click at [265, 386] on div "¿Dónde se aplicará el descuento? Artículo en orden ORDER_ITEM ¿Cómo se va a lla…" at bounding box center [283, 21] width 229 height 828
click at [265, 381] on button "Cantidad" at bounding box center [264, 369] width 54 height 33
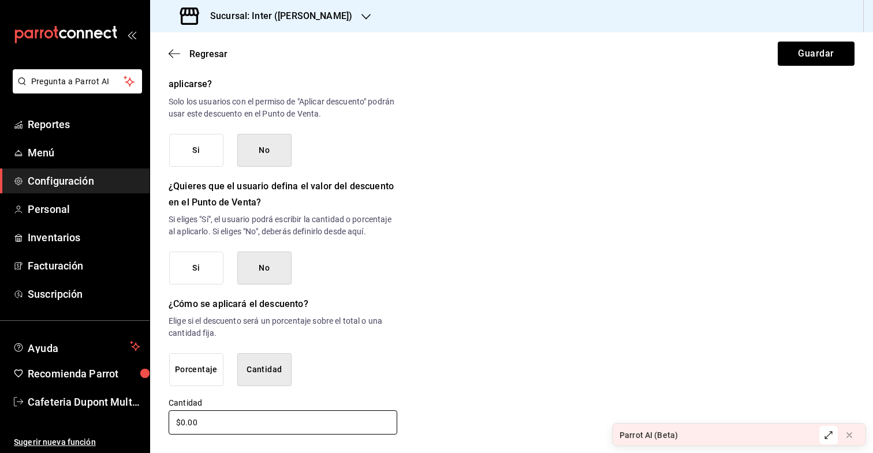
click at [227, 428] on input "$0.00" at bounding box center [283, 423] width 229 height 24
type input "$5.00"
click at [385, 381] on div "Porcentaje Cantidad" at bounding box center [283, 369] width 228 height 33
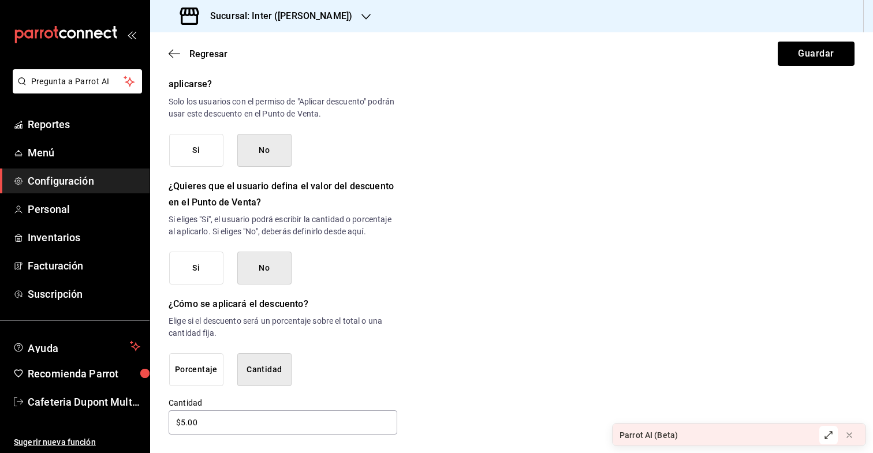
scroll to position [515, 0]
click at [810, 48] on button "Guardar" at bounding box center [816, 54] width 77 height 24
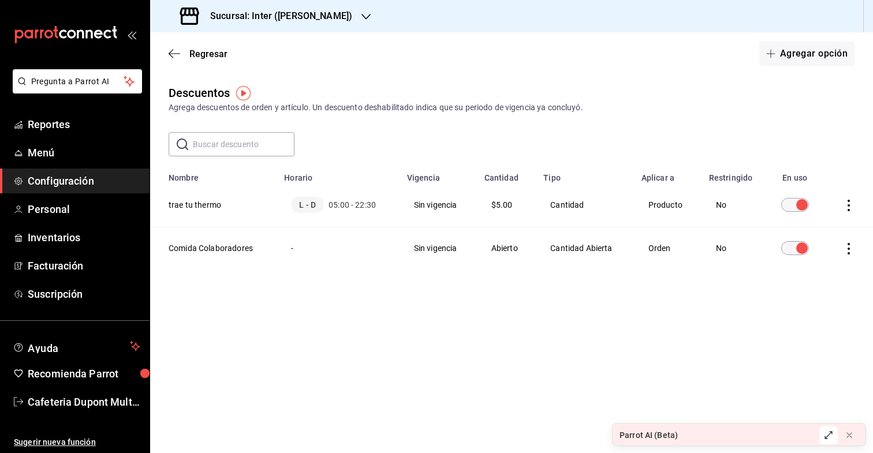
click at [851, 204] on icon "actions" at bounding box center [849, 206] width 12 height 12
click at [800, 259] on div at bounding box center [436, 226] width 873 height 453
click at [854, 245] on icon "actions" at bounding box center [849, 249] width 12 height 12
click at [821, 260] on li "Eliminar" at bounding box center [806, 265] width 97 height 32
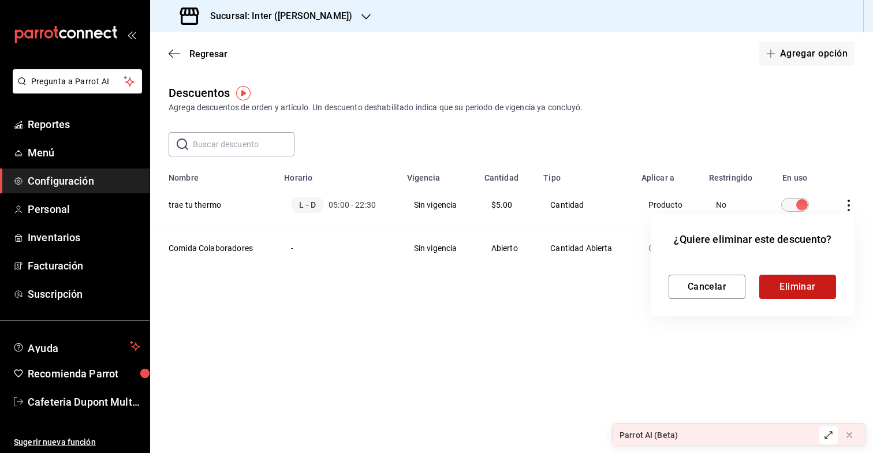
click at [802, 278] on button "Eliminar" at bounding box center [797, 287] width 77 height 24
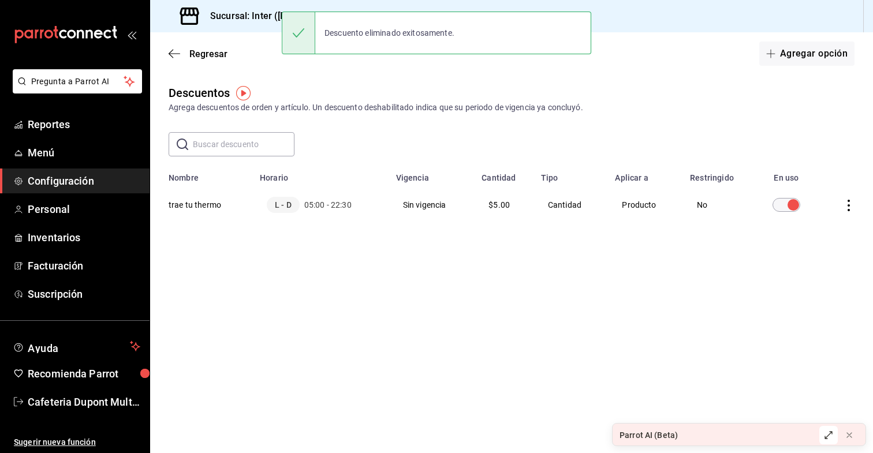
click at [802, 278] on main "Regresar Agregar opción Descuentos Agrega descuentos de orden y artículo. Un de…" at bounding box center [511, 242] width 723 height 421
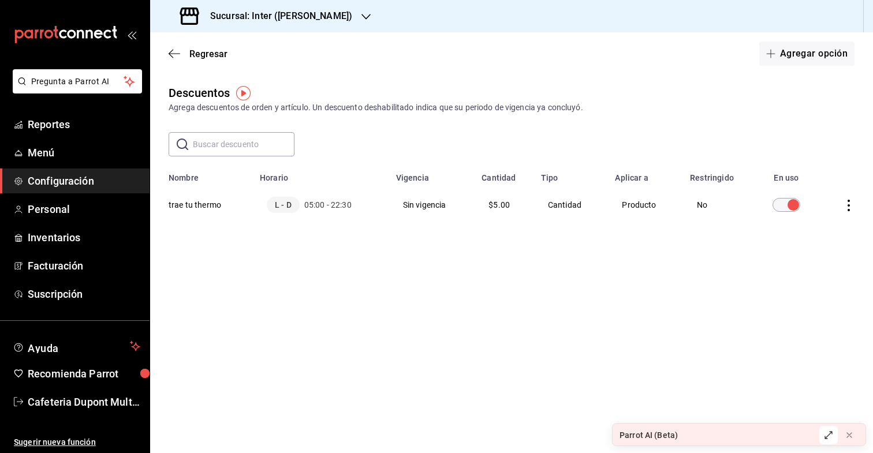
click at [849, 215] on td "discountsTable" at bounding box center [846, 205] width 53 height 44
click at [849, 210] on icon "actions" at bounding box center [849, 206] width 2 height 12
drag, startPoint x: 825, startPoint y: 190, endPoint x: 809, endPoint y: 140, distance: 52.2
click at [809, 140] on div "Duplicar Eliminar" at bounding box center [436, 226] width 873 height 453
click at [513, 199] on div at bounding box center [436, 226] width 873 height 453
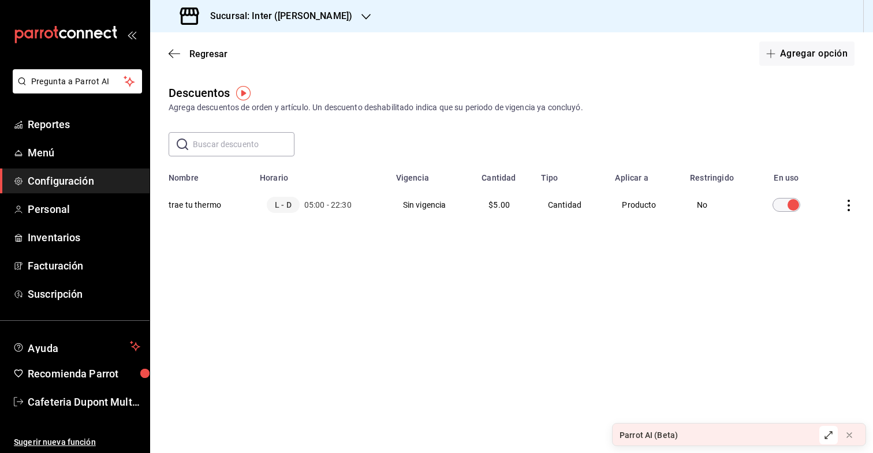
click at [501, 207] on span "$5.00" at bounding box center [499, 204] width 21 height 9
drag, startPoint x: 243, startPoint y: 210, endPoint x: 226, endPoint y: 210, distance: 16.2
click at [243, 210] on th "trae tu thermo" at bounding box center [201, 205] width 103 height 44
click at [213, 203] on th "trae tu thermo" at bounding box center [201, 205] width 103 height 44
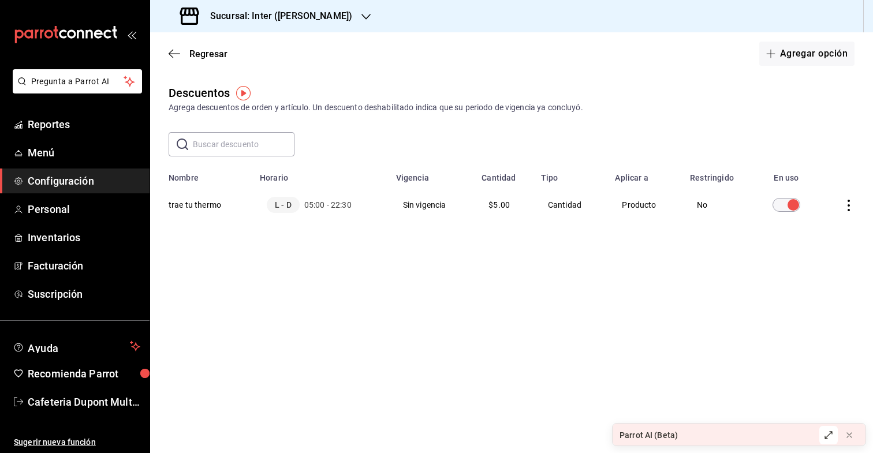
click at [642, 199] on td "Producto" at bounding box center [645, 205] width 75 height 44
click at [707, 206] on td "No" at bounding box center [718, 205] width 70 height 44
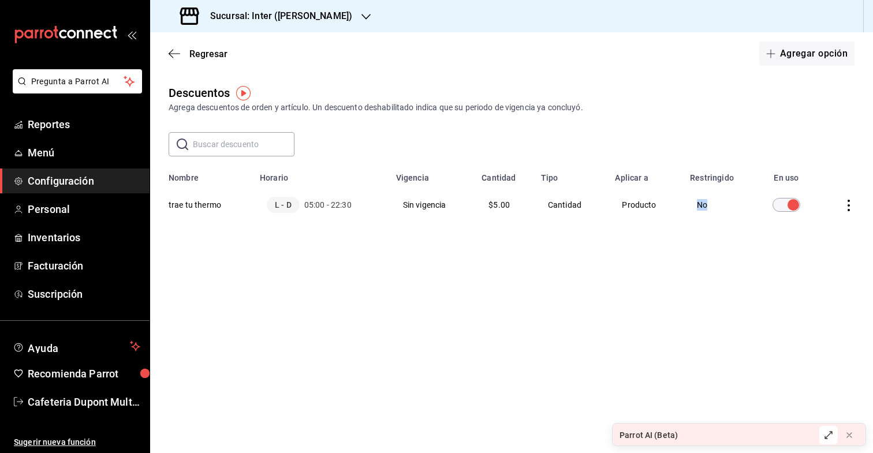
click at [707, 206] on td "No" at bounding box center [718, 205] width 70 height 44
click at [604, 206] on td "Cantidad" at bounding box center [571, 205] width 75 height 44
click at [579, 206] on td "Cantidad" at bounding box center [571, 205] width 75 height 44
click at [850, 210] on icon "actions" at bounding box center [849, 206] width 2 height 12
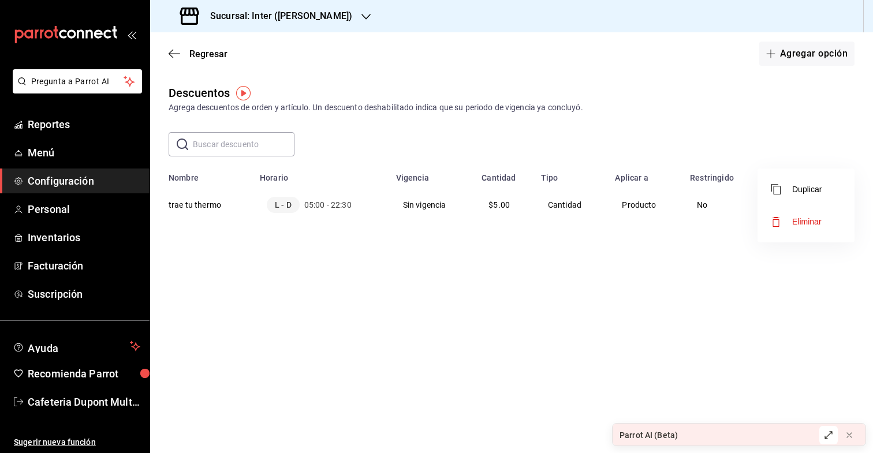
click at [702, 206] on div at bounding box center [436, 226] width 873 height 453
click at [702, 206] on body "Pregunta a Parrot AI Reportes Menú Configuración Personal Inventarios Facturaci…" at bounding box center [436, 226] width 873 height 453
click at [702, 206] on td "No" at bounding box center [718, 205] width 70 height 44
click at [850, 206] on icon "actions" at bounding box center [849, 206] width 12 height 12
click at [808, 137] on div at bounding box center [436, 226] width 873 height 453
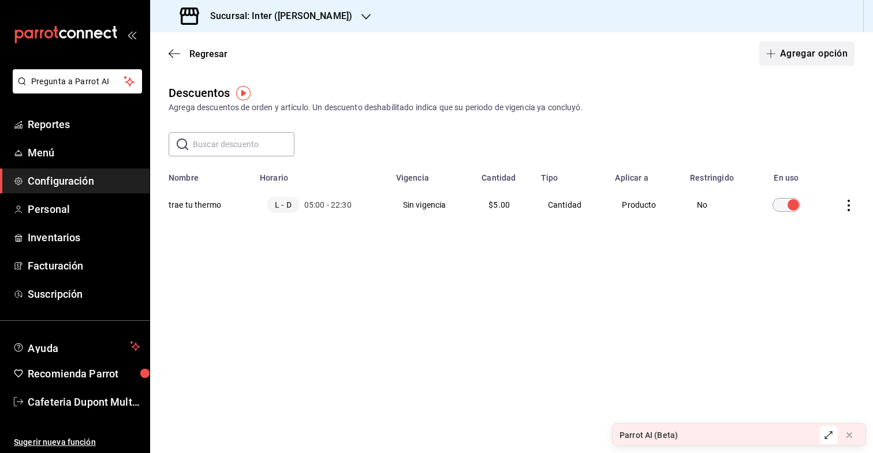
click at [805, 62] on button "Agregar opción" at bounding box center [806, 54] width 95 height 24
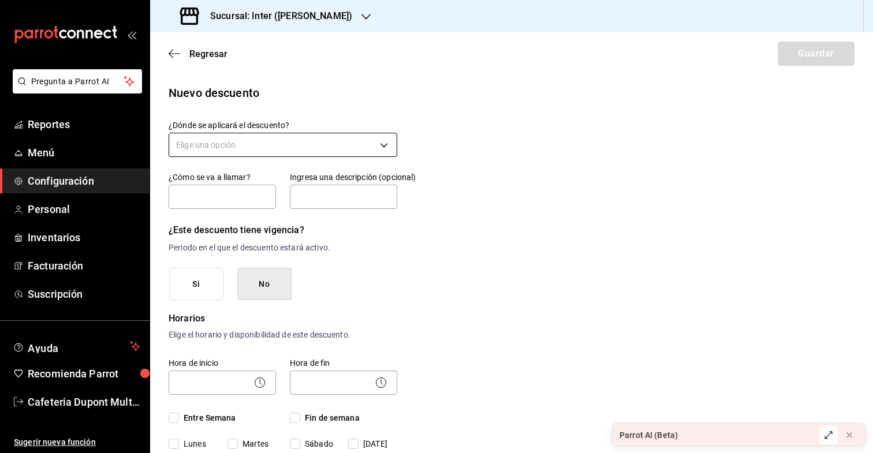
click at [260, 137] on body "Pregunta a Parrot AI Reportes Menú Configuración Personal Inventarios Facturaci…" at bounding box center [436, 226] width 873 height 453
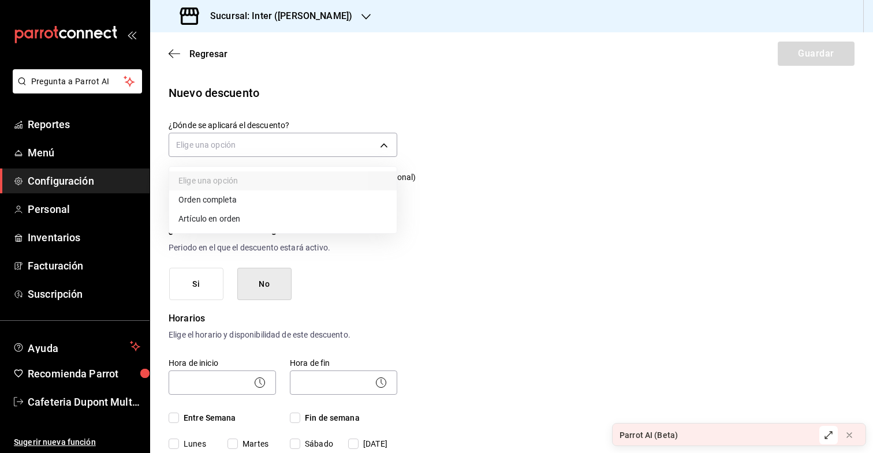
click at [251, 219] on li "Artículo en orden" at bounding box center [283, 219] width 228 height 19
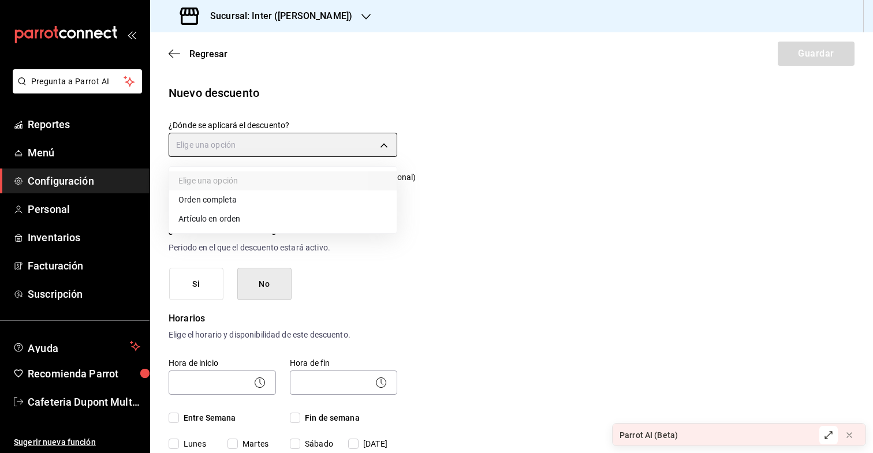
type input "ORDER_ITEM"
